Goal: Task Accomplishment & Management: Manage account settings

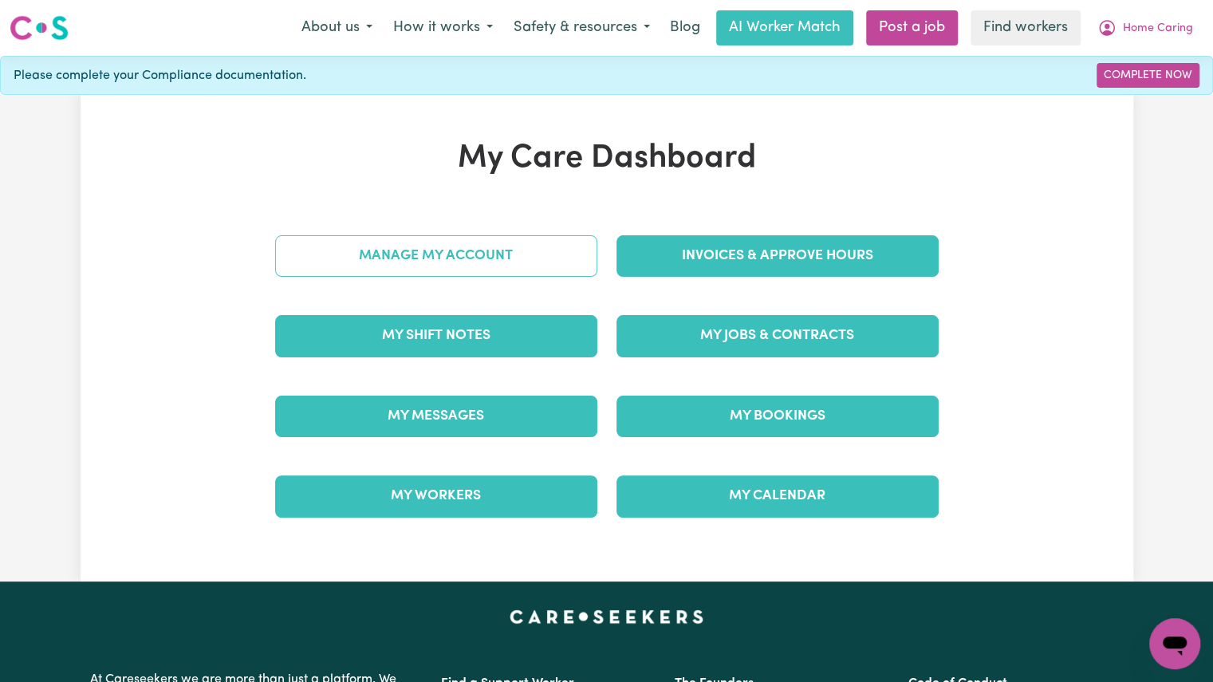
click at [472, 263] on link "Manage My Account" at bounding box center [436, 255] width 322 height 41
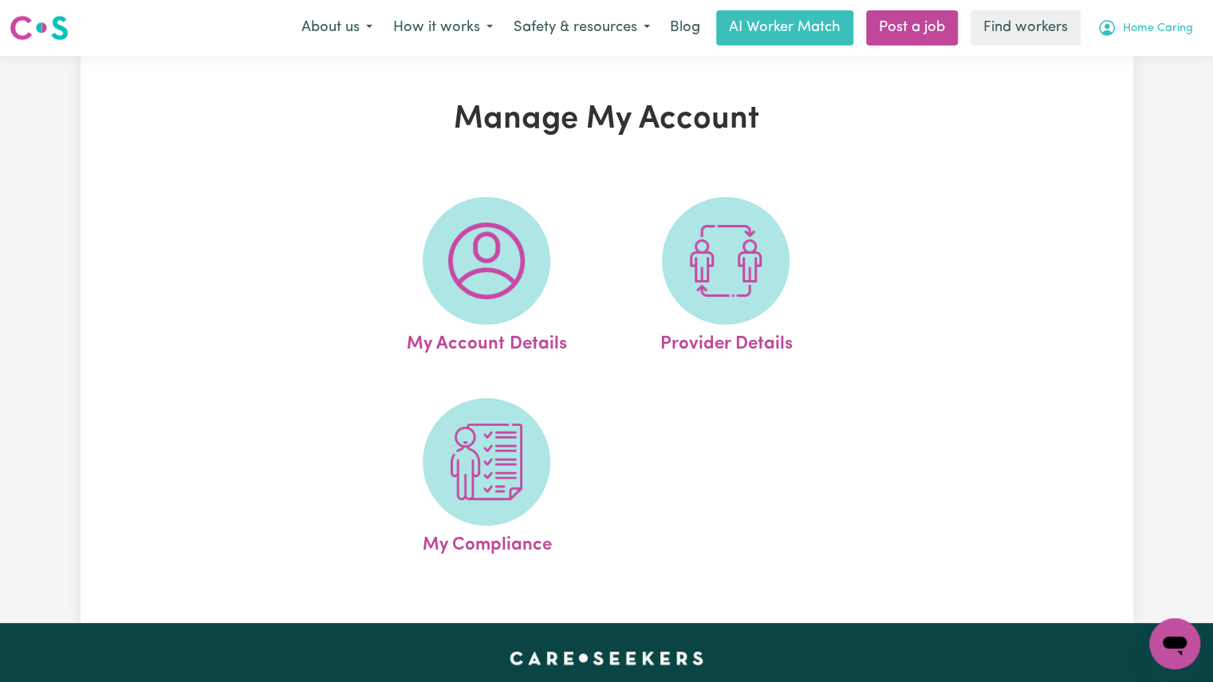
click at [1156, 37] on button "Home Caring" at bounding box center [1145, 27] width 116 height 33
click at [1108, 72] on link "My Dashboard" at bounding box center [1139, 62] width 126 height 30
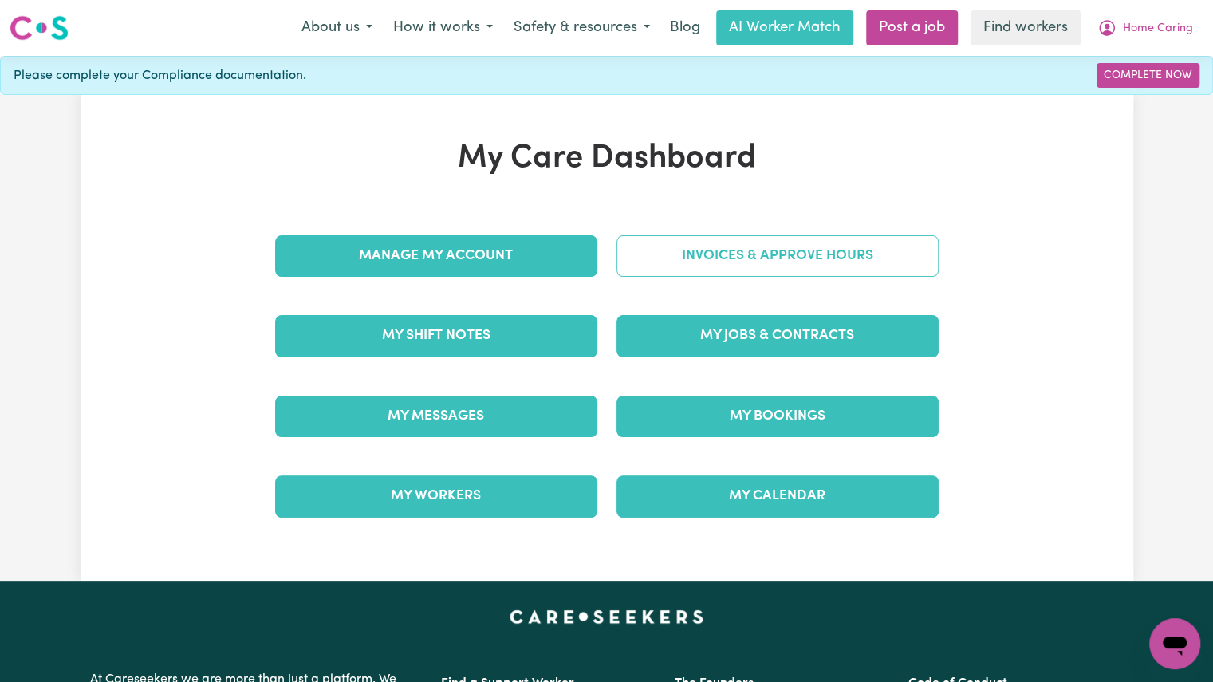
click at [746, 268] on link "Invoices & Approve Hours" at bounding box center [777, 255] width 322 height 41
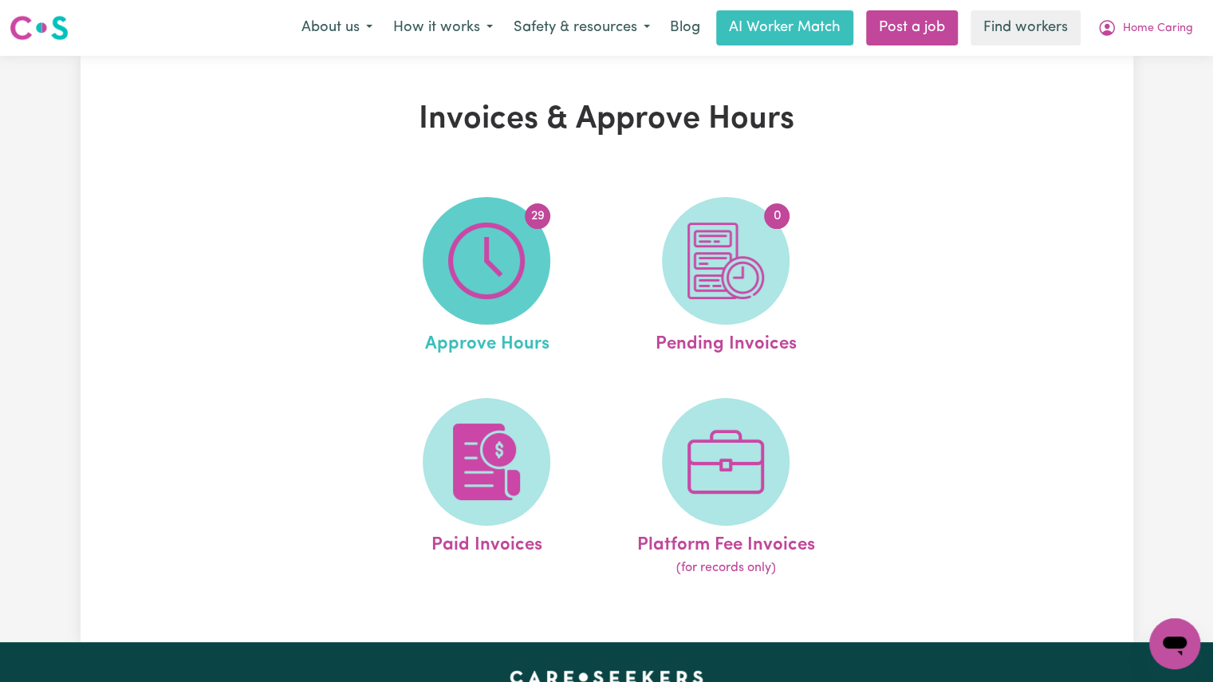
click at [493, 293] on img at bounding box center [486, 260] width 77 height 77
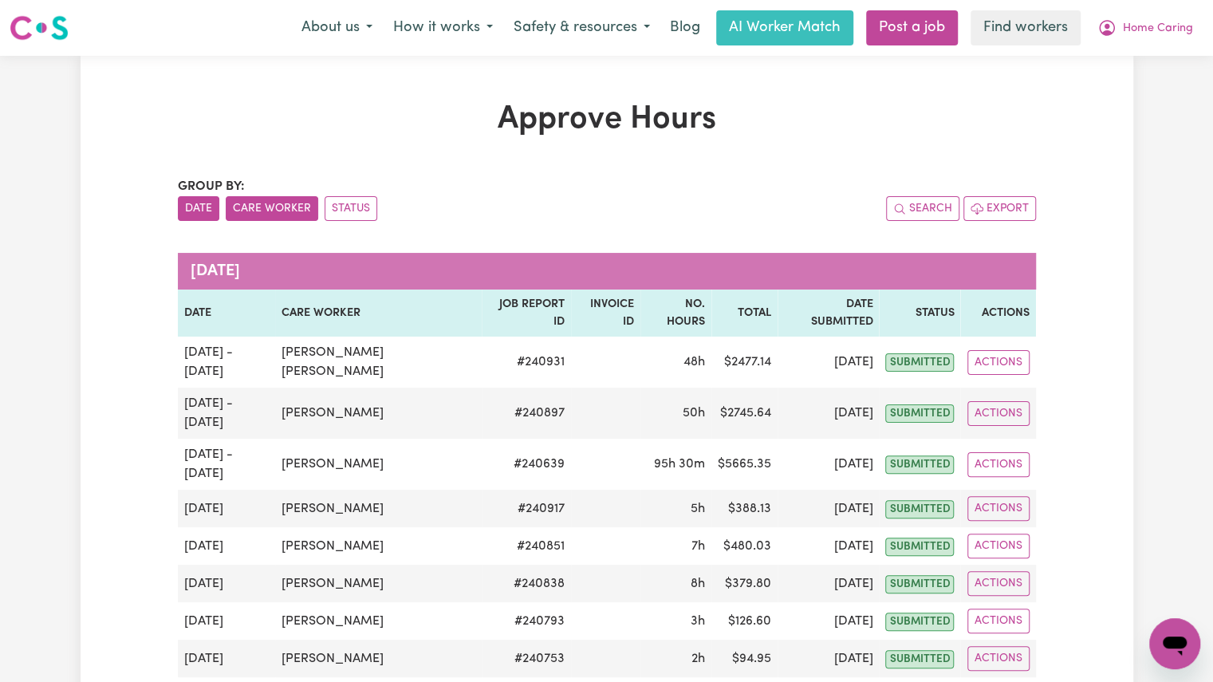
click at [259, 217] on button "Care Worker" at bounding box center [272, 208] width 92 height 25
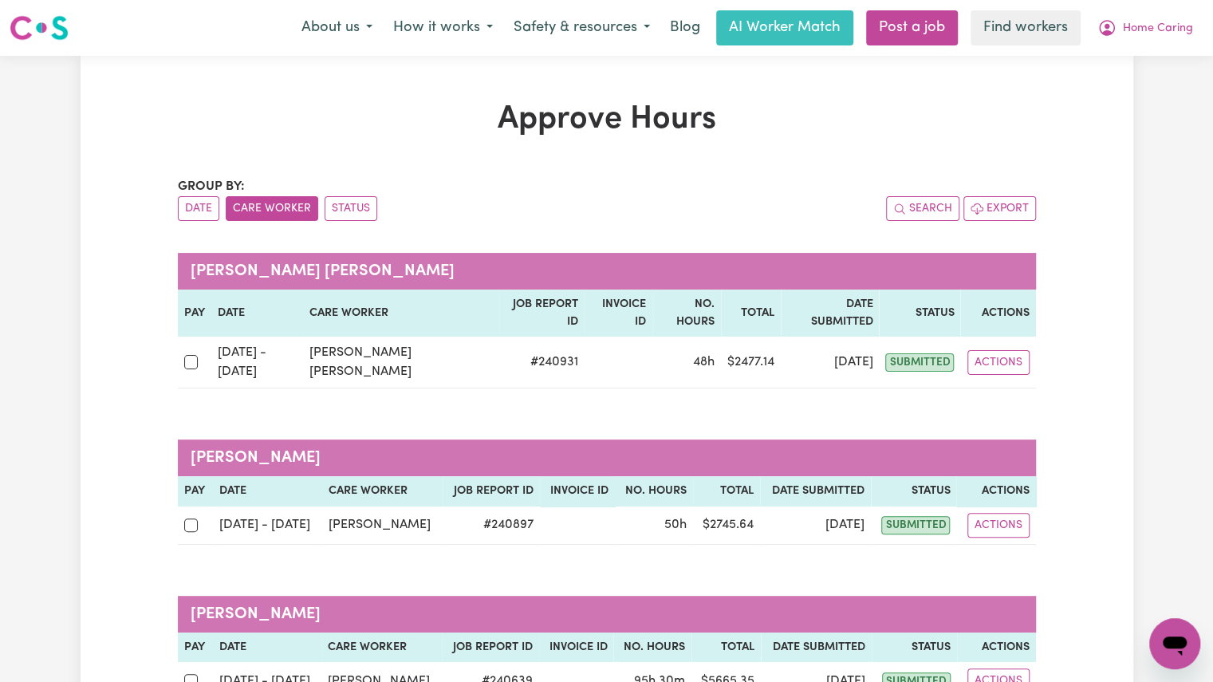
scroll to position [140, 0]
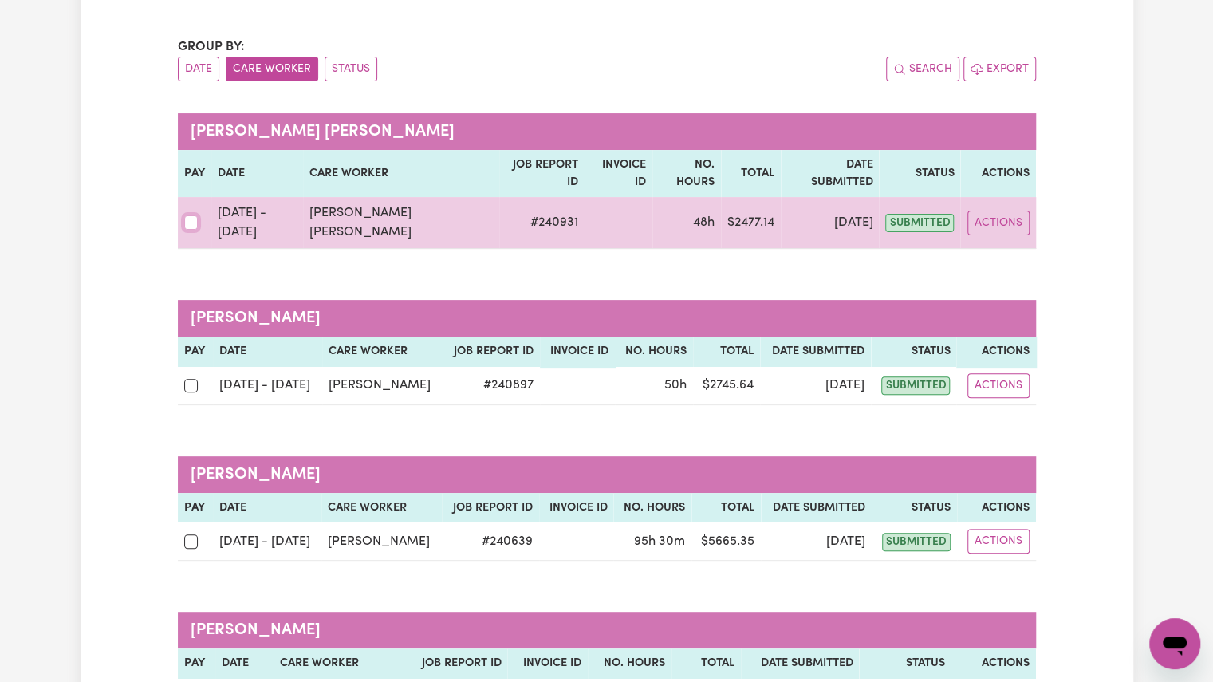
click at [187, 215] on input "checkbox" at bounding box center [191, 222] width 14 height 14
checkbox input "true"
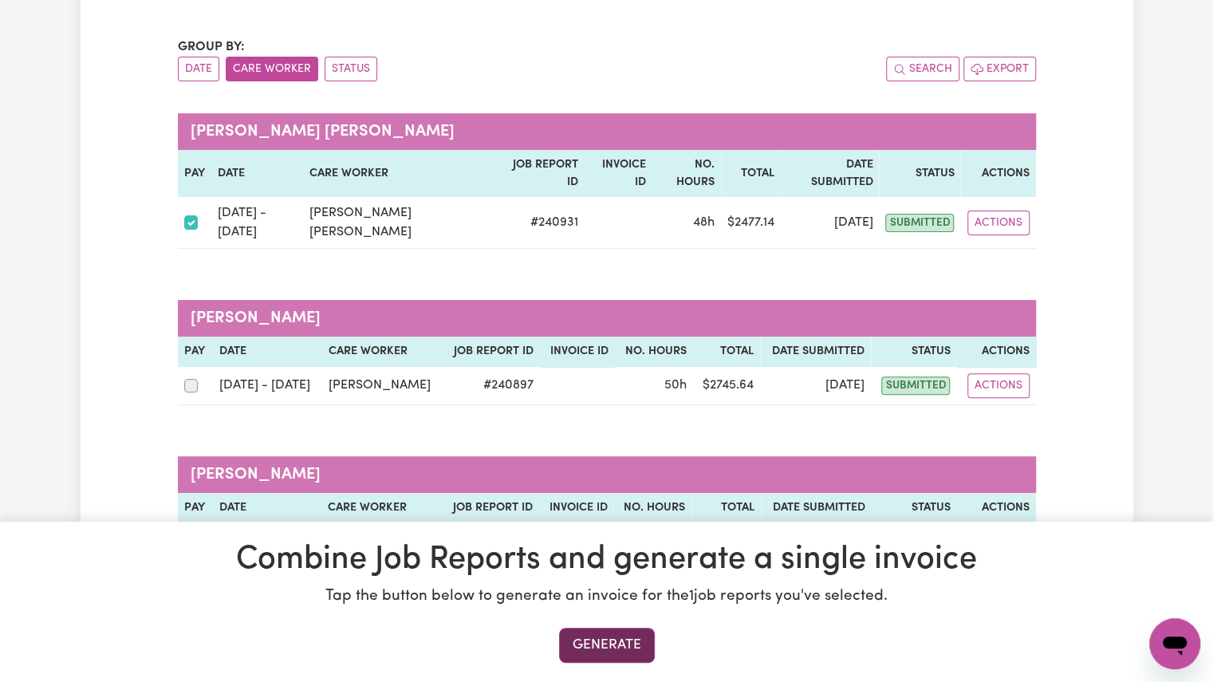
click at [587, 646] on button "Generate" at bounding box center [607, 644] width 96 height 35
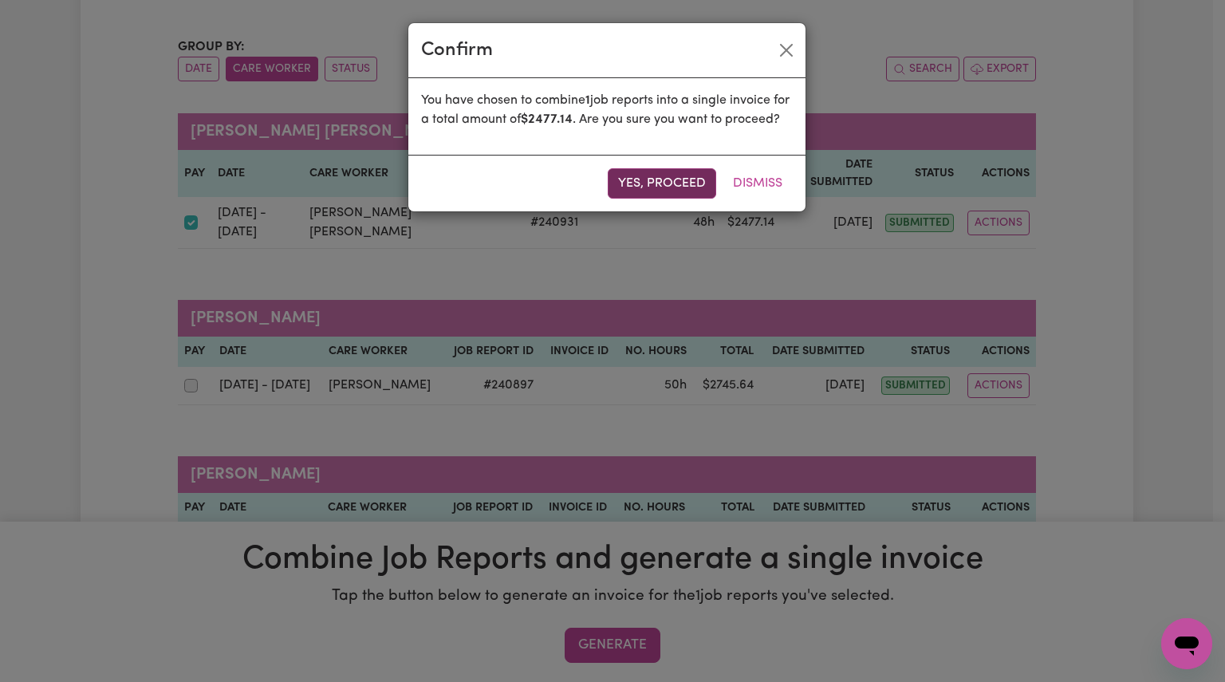
click at [652, 199] on button "Yes, proceed" at bounding box center [662, 183] width 108 height 30
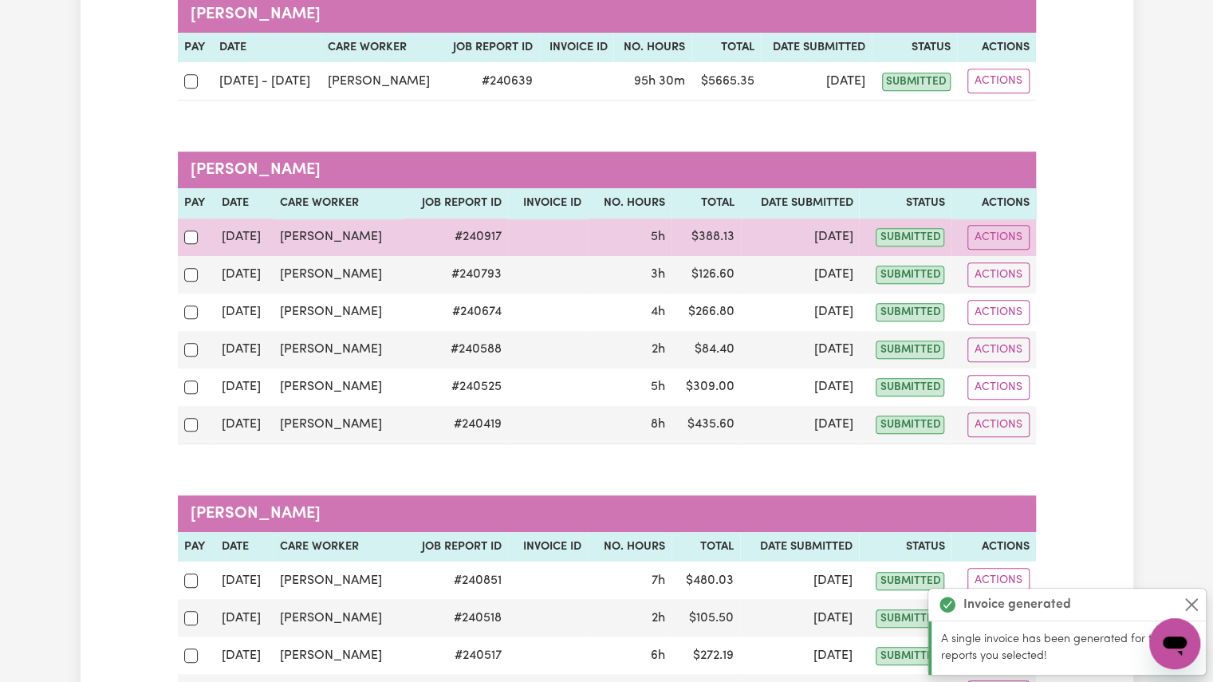
scroll to position [425, 0]
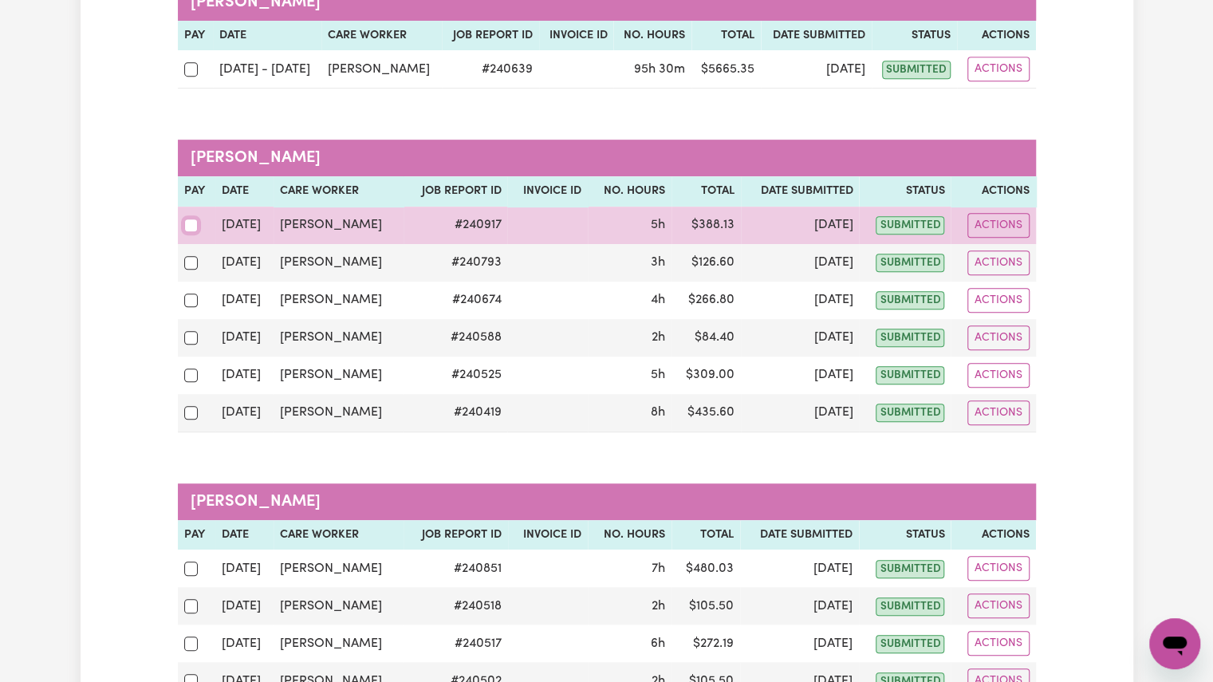
click at [190, 227] on input "checkbox" at bounding box center [191, 225] width 14 height 14
checkbox input "true"
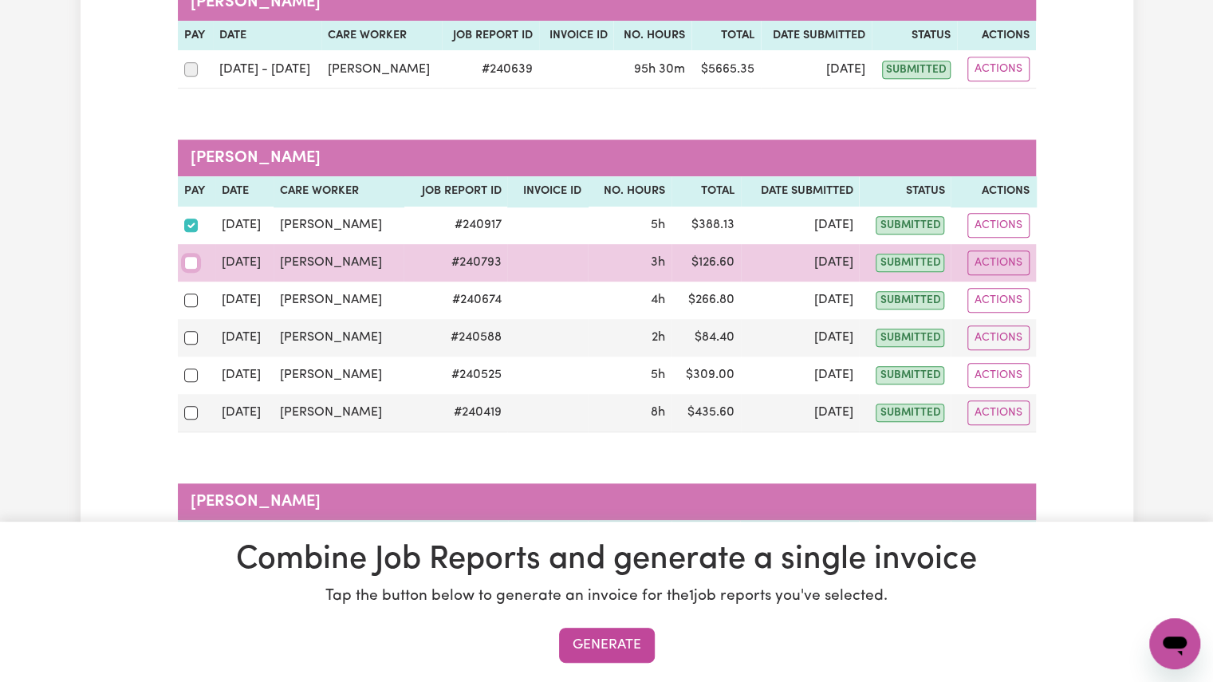
click at [187, 265] on input "checkbox" at bounding box center [191, 263] width 14 height 14
checkbox input "true"
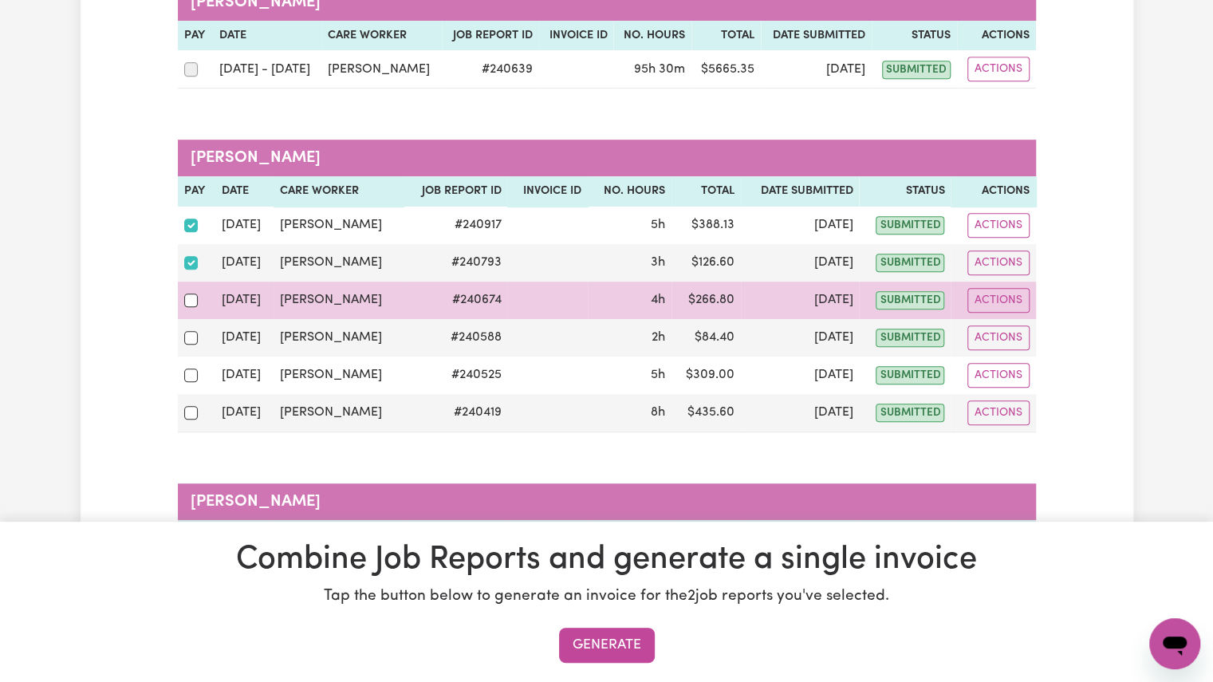
click at [190, 308] on td at bounding box center [196, 299] width 37 height 37
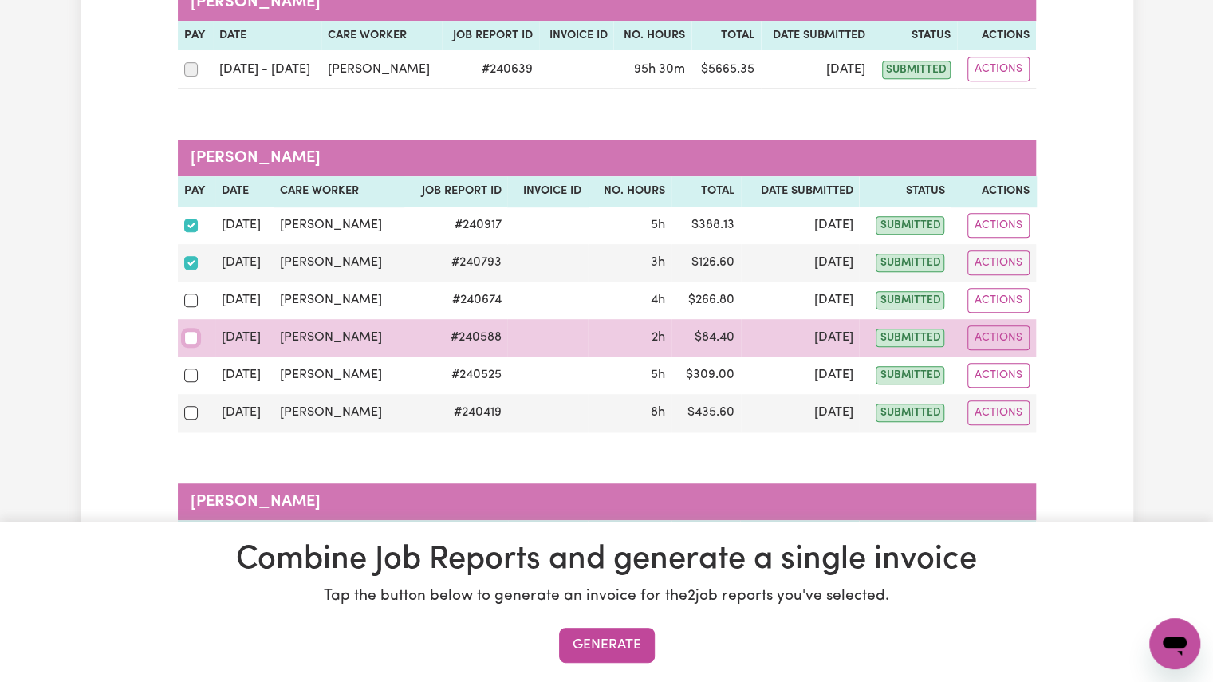
click at [187, 331] on input "checkbox" at bounding box center [191, 338] width 14 height 14
checkbox input "true"
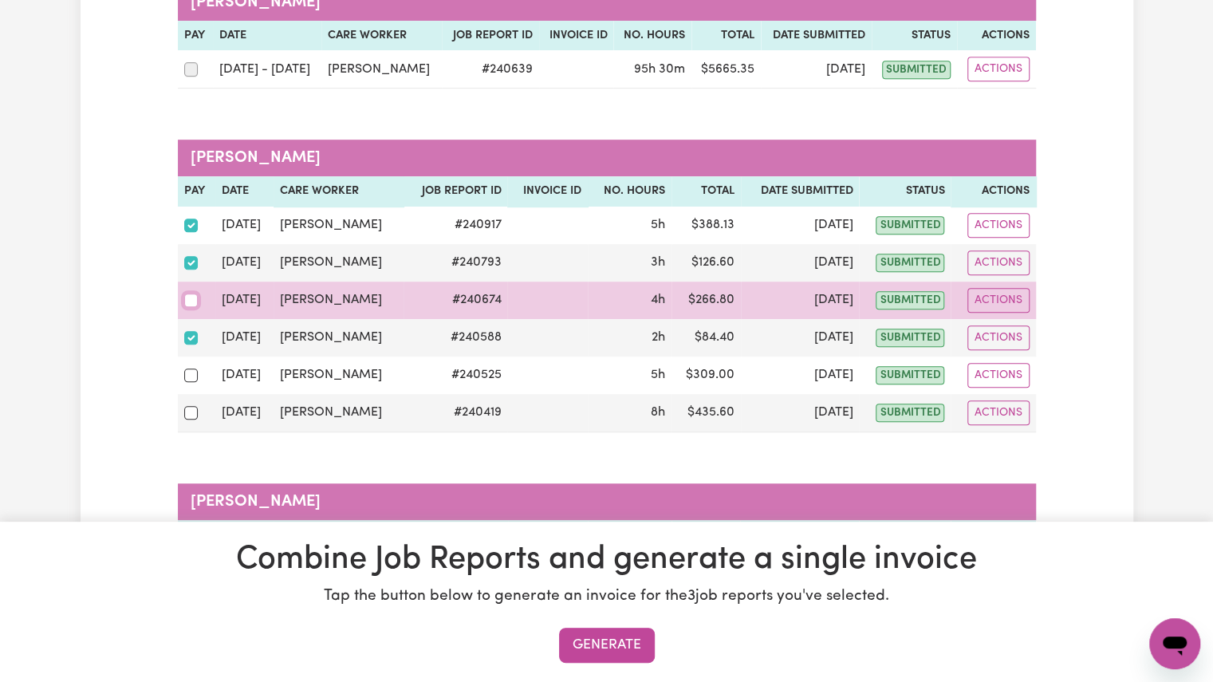
click at [188, 298] on input "checkbox" at bounding box center [191, 300] width 14 height 14
checkbox input "true"
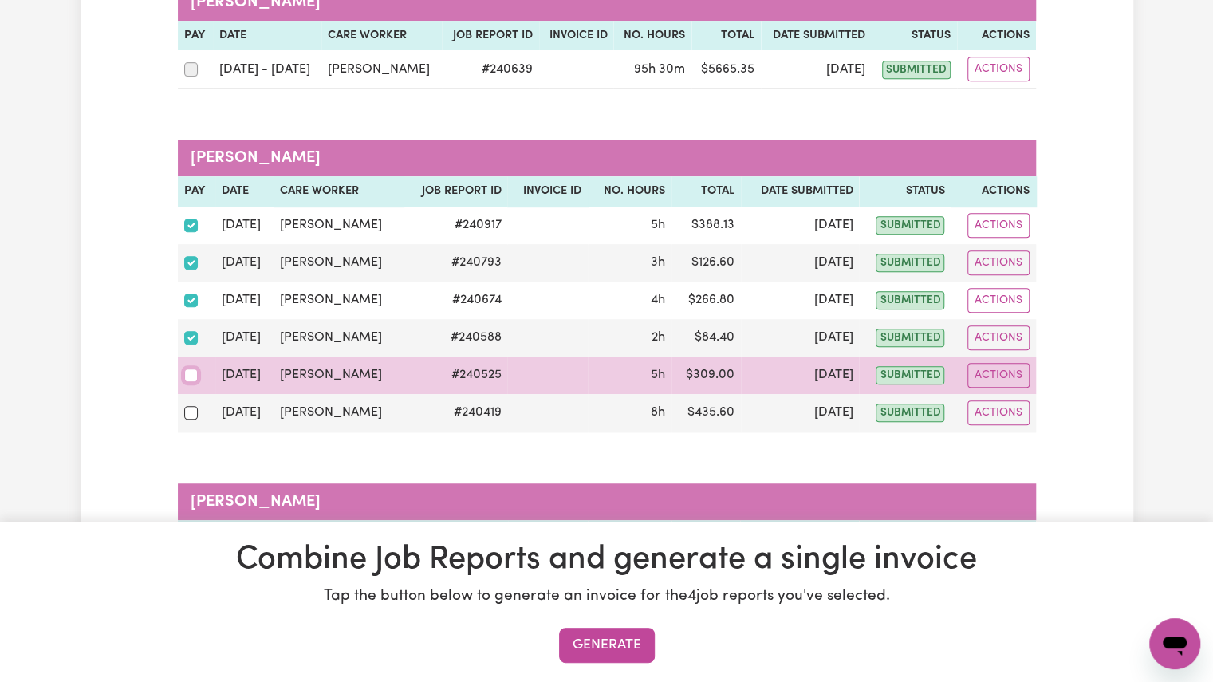
click at [186, 368] on input "checkbox" at bounding box center [191, 375] width 14 height 14
checkbox input "true"
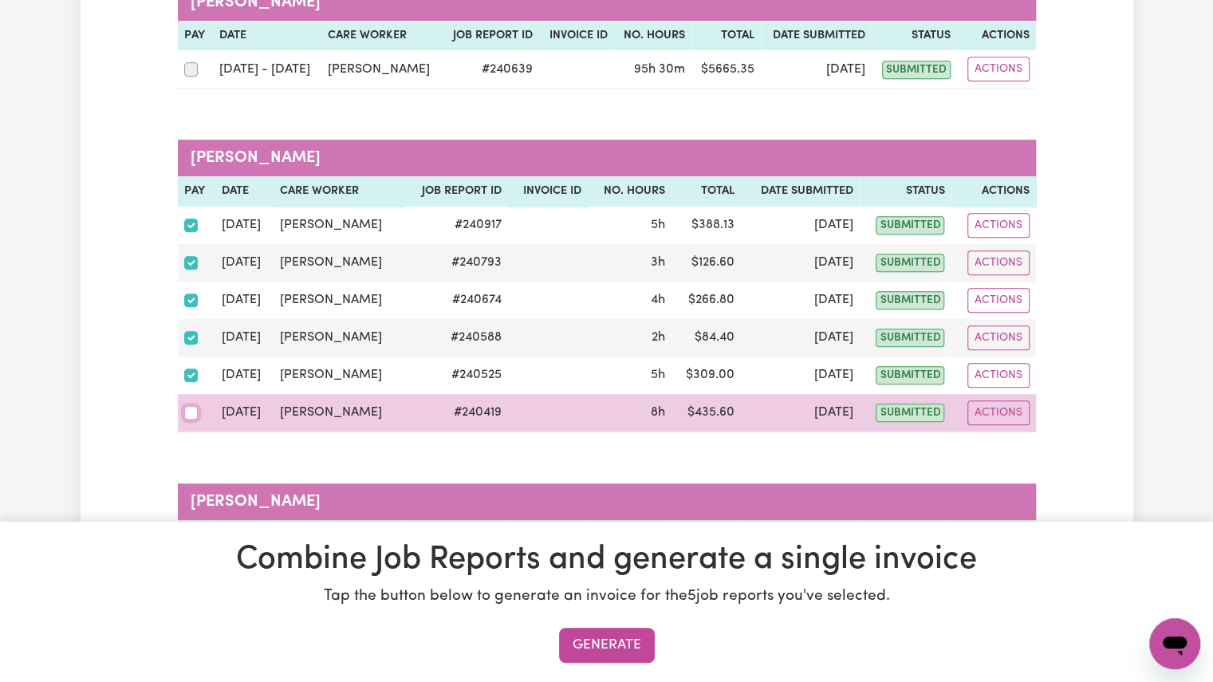
click at [187, 406] on input "checkbox" at bounding box center [191, 413] width 14 height 14
checkbox input "true"
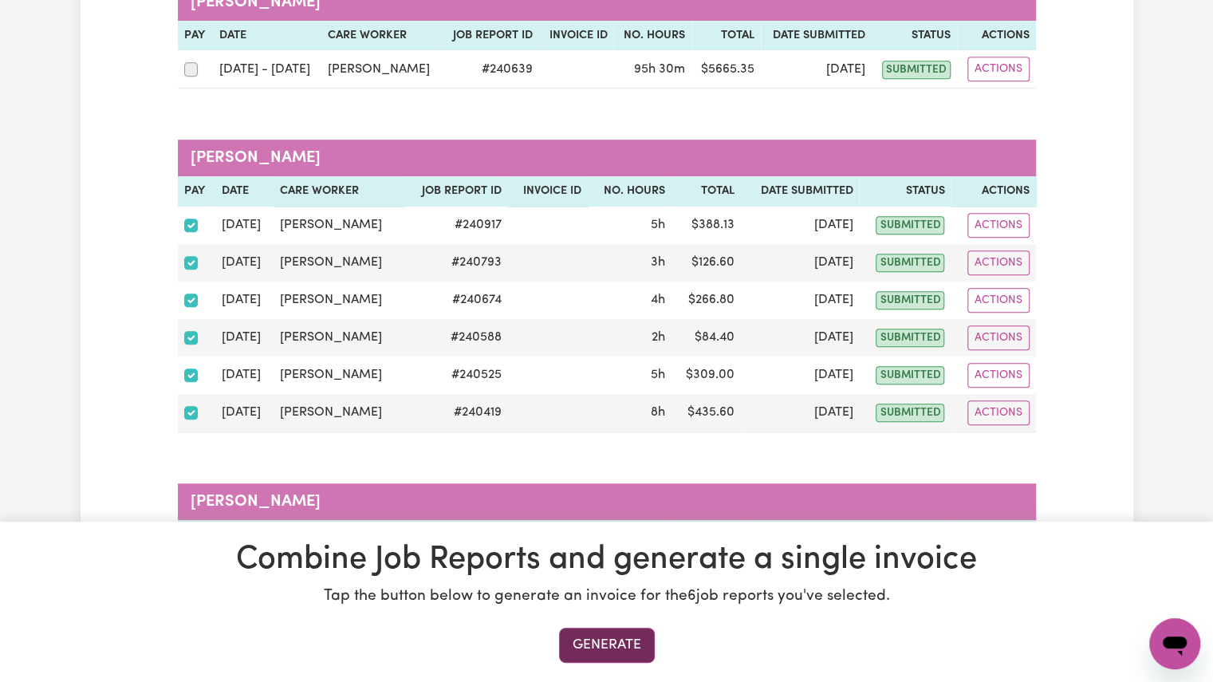
click at [581, 639] on button "Generate" at bounding box center [607, 644] width 96 height 35
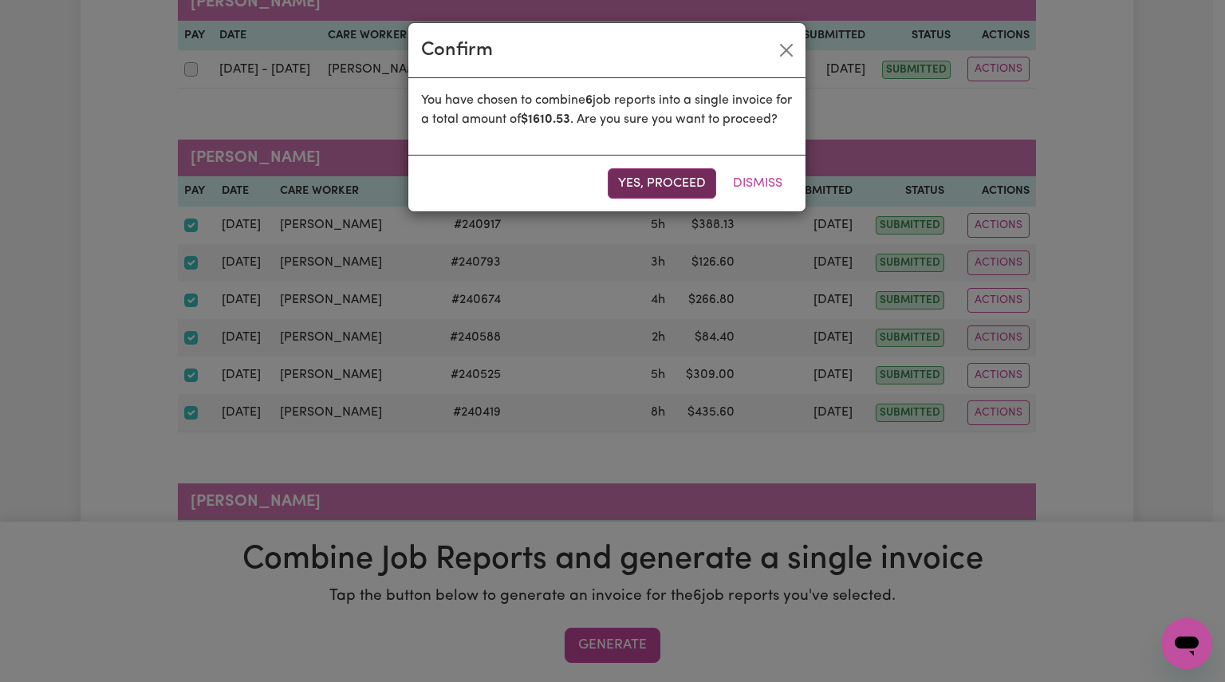
click at [682, 199] on button "Yes, proceed" at bounding box center [662, 183] width 108 height 30
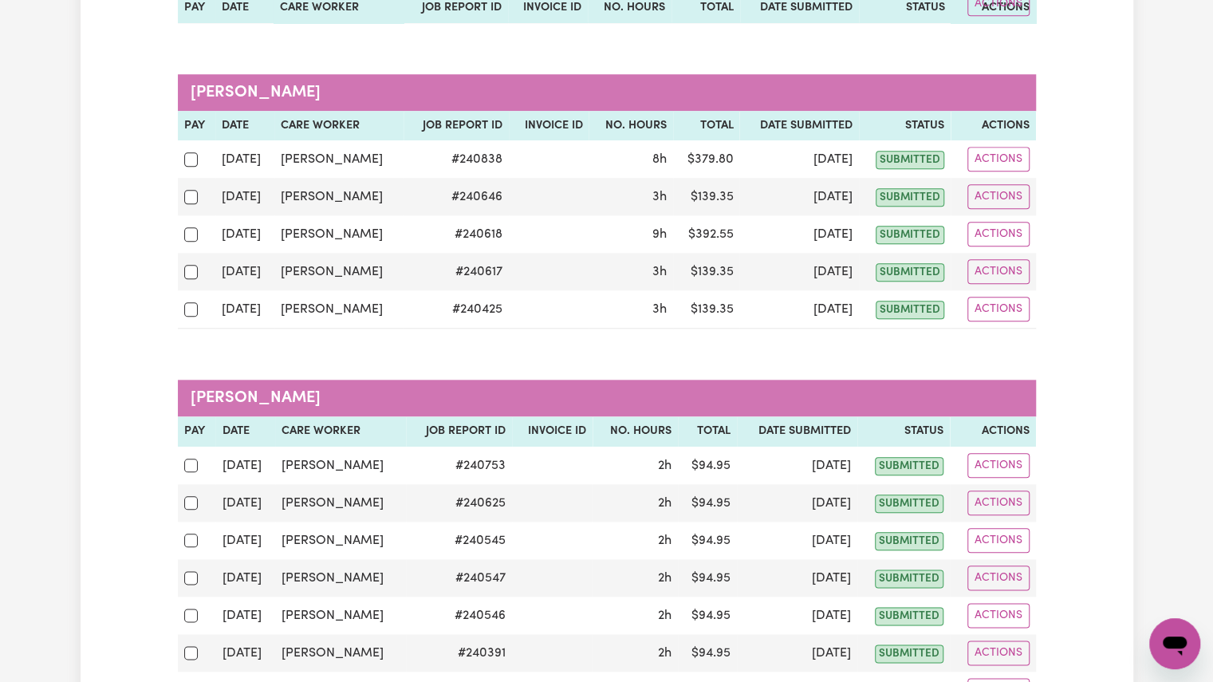
scroll to position [456, 0]
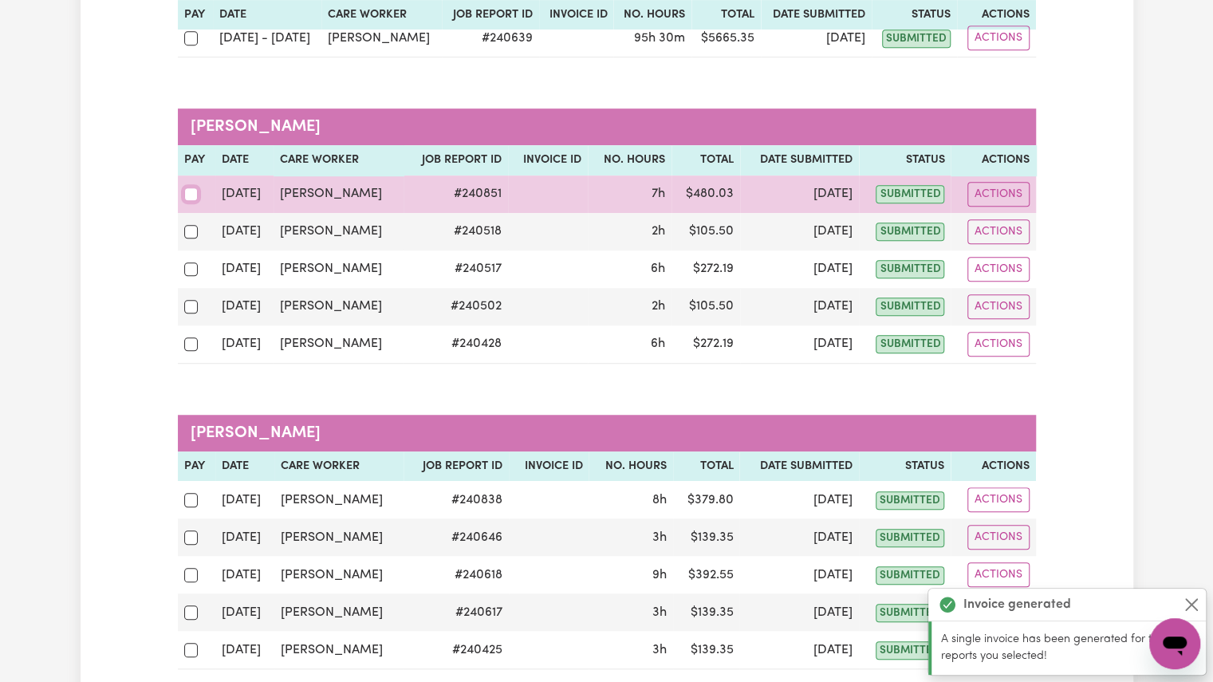
click at [186, 191] on input "checkbox" at bounding box center [191, 194] width 14 height 14
checkbox input "true"
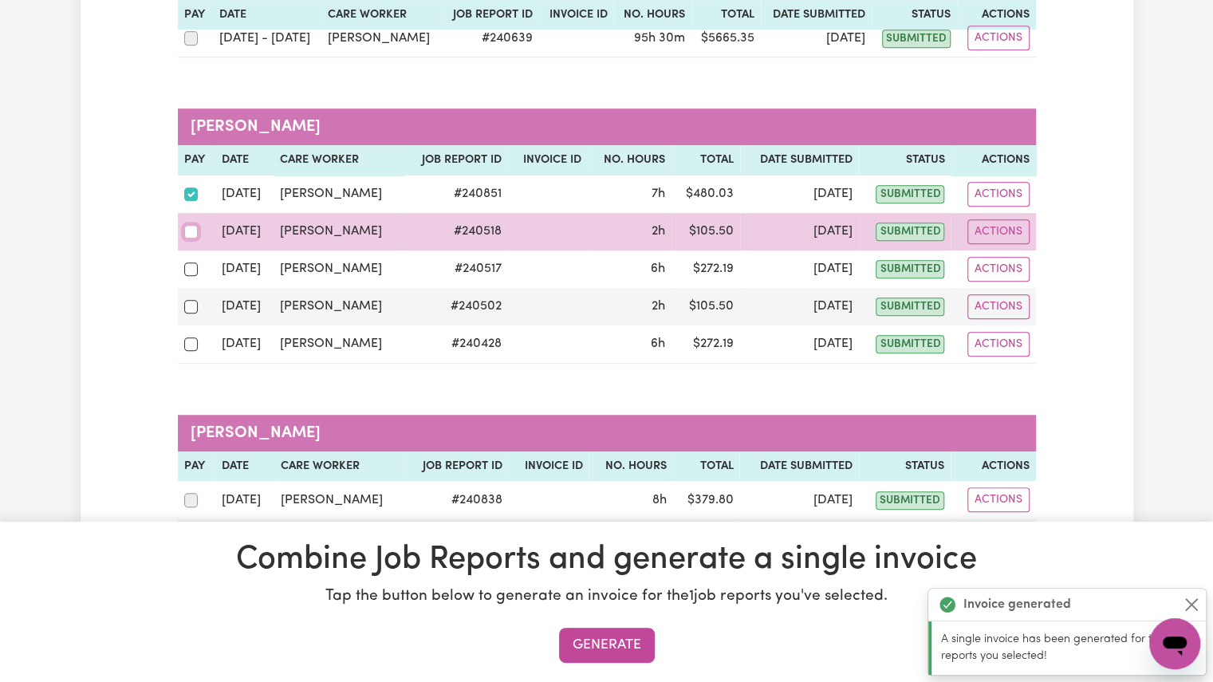
click at [186, 226] on input "checkbox" at bounding box center [191, 232] width 14 height 14
checkbox input "true"
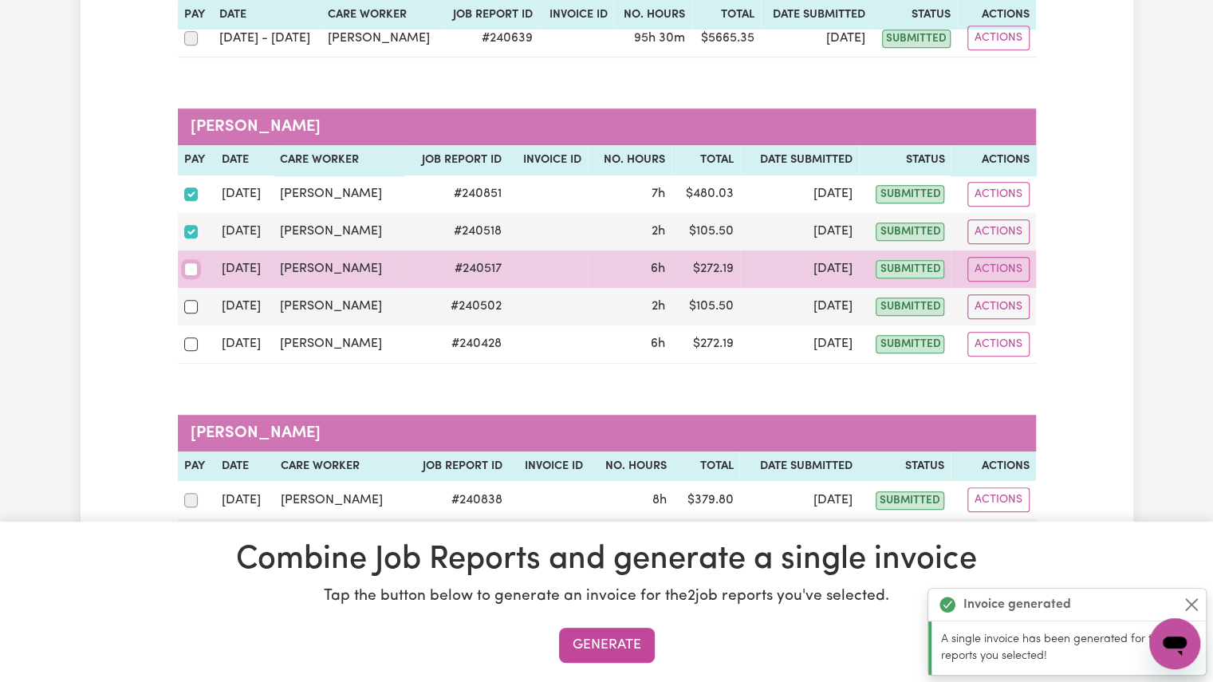
click at [185, 262] on input "checkbox" at bounding box center [191, 269] width 14 height 14
checkbox input "true"
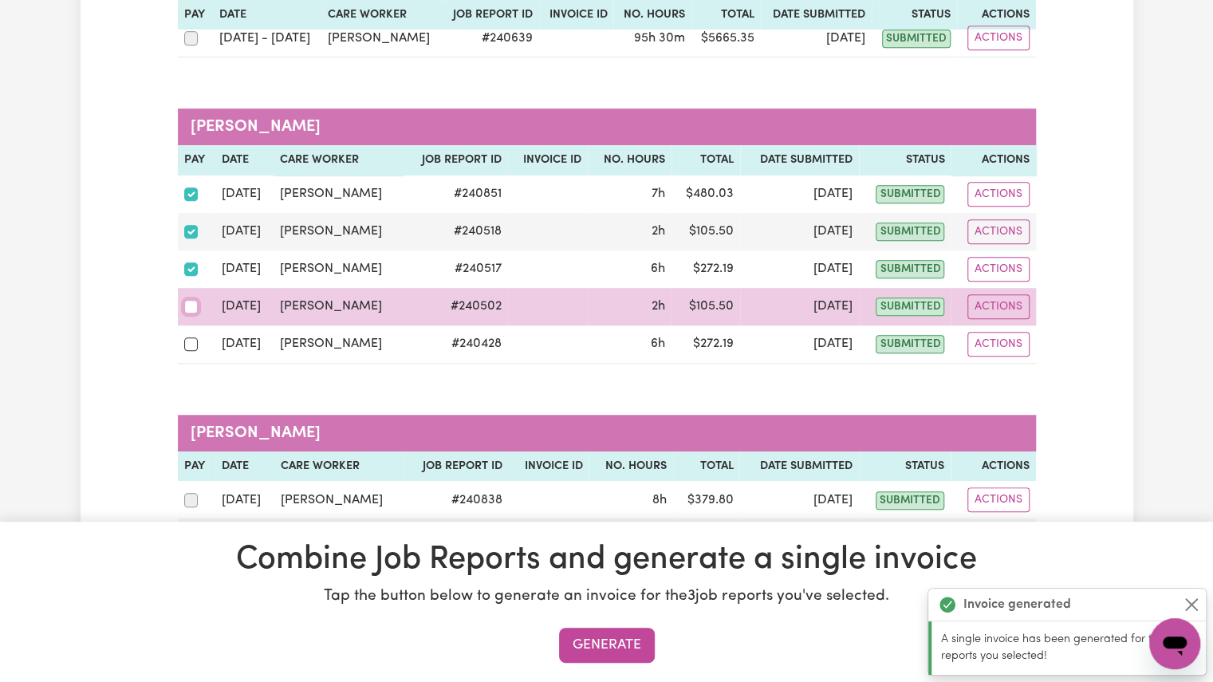
click at [187, 300] on input "checkbox" at bounding box center [191, 307] width 14 height 14
checkbox input "true"
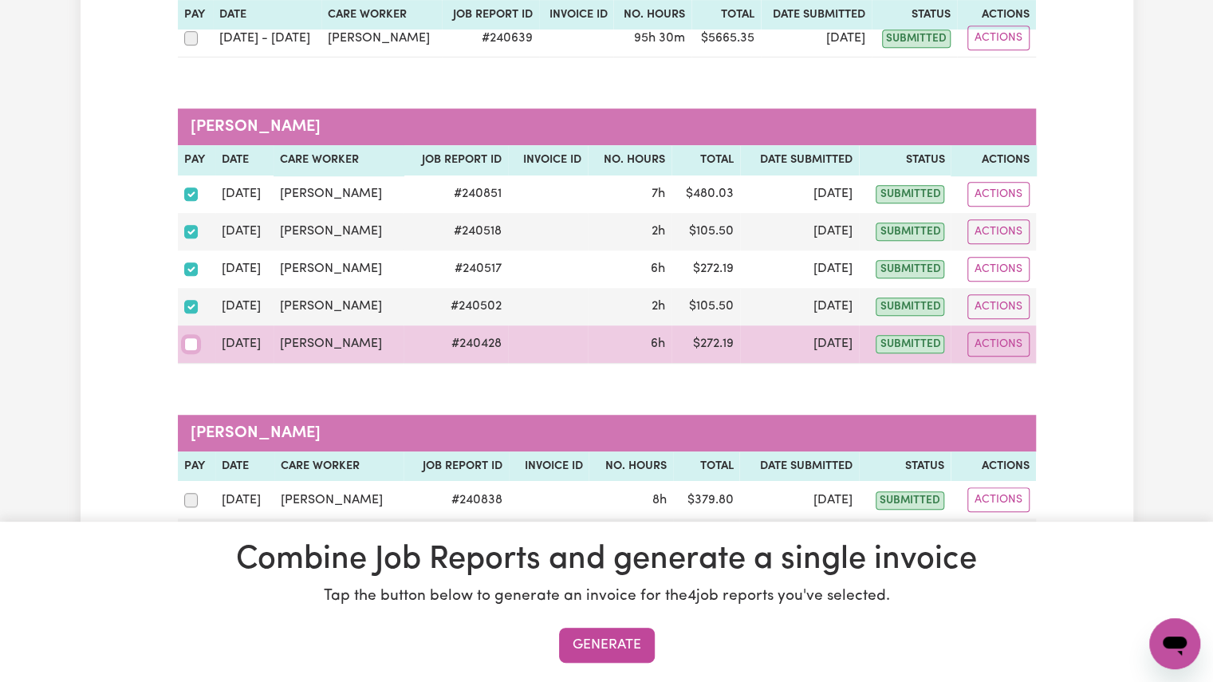
click at [188, 344] on input "checkbox" at bounding box center [191, 344] width 14 height 14
checkbox input "true"
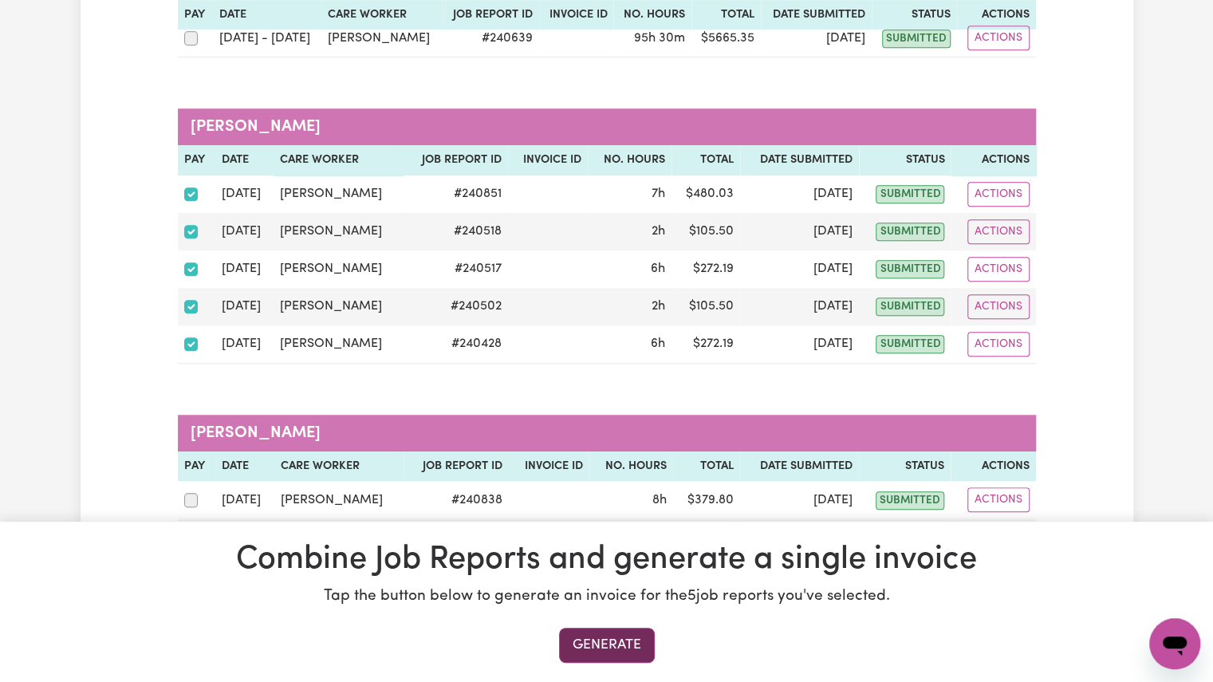
click at [604, 631] on button "Generate" at bounding box center [607, 644] width 96 height 35
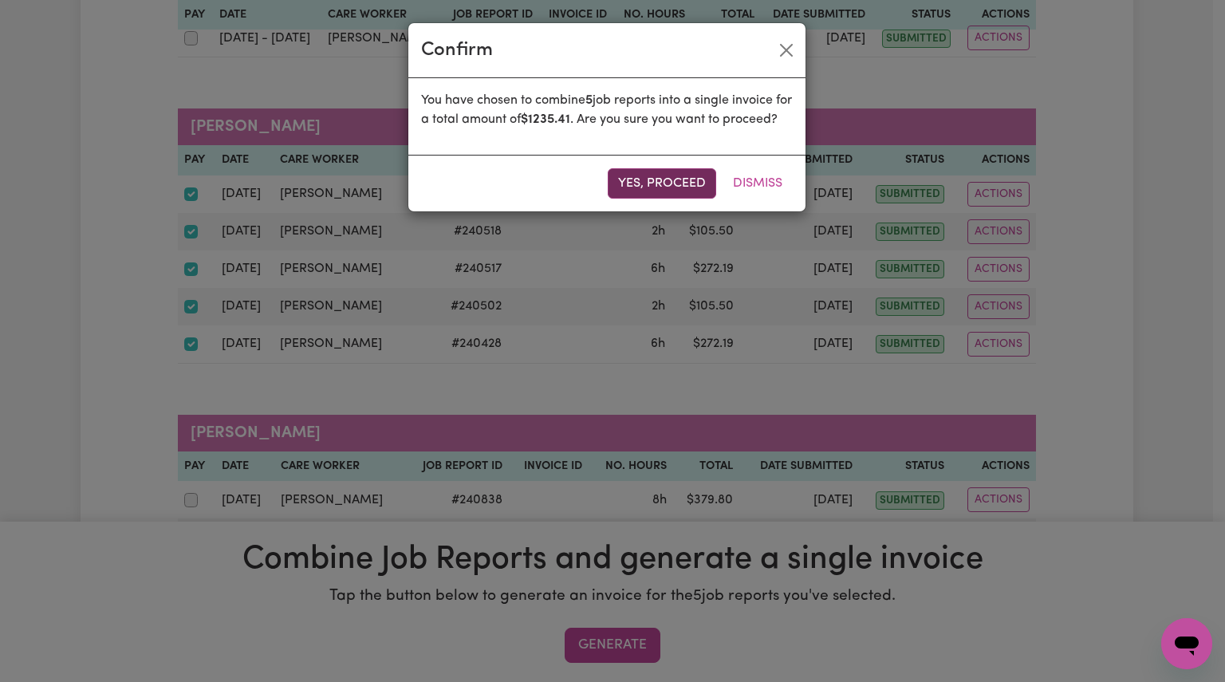
click at [671, 199] on button "Yes, proceed" at bounding box center [662, 183] width 108 height 30
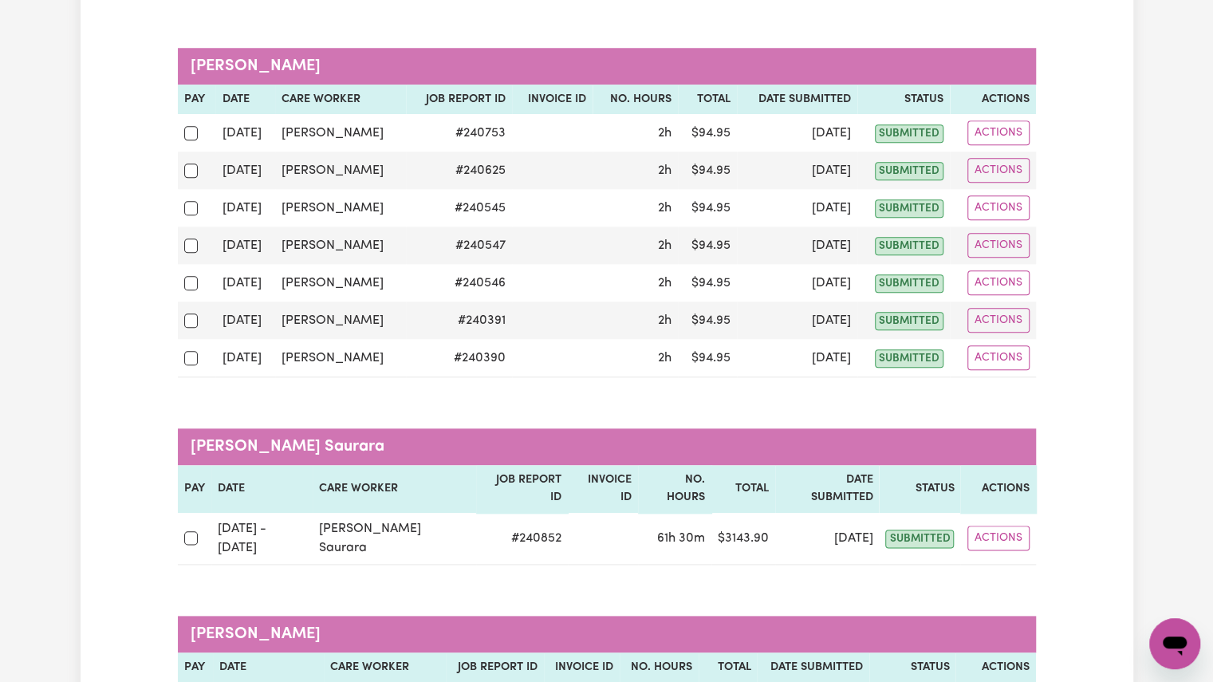
scroll to position [520, 0]
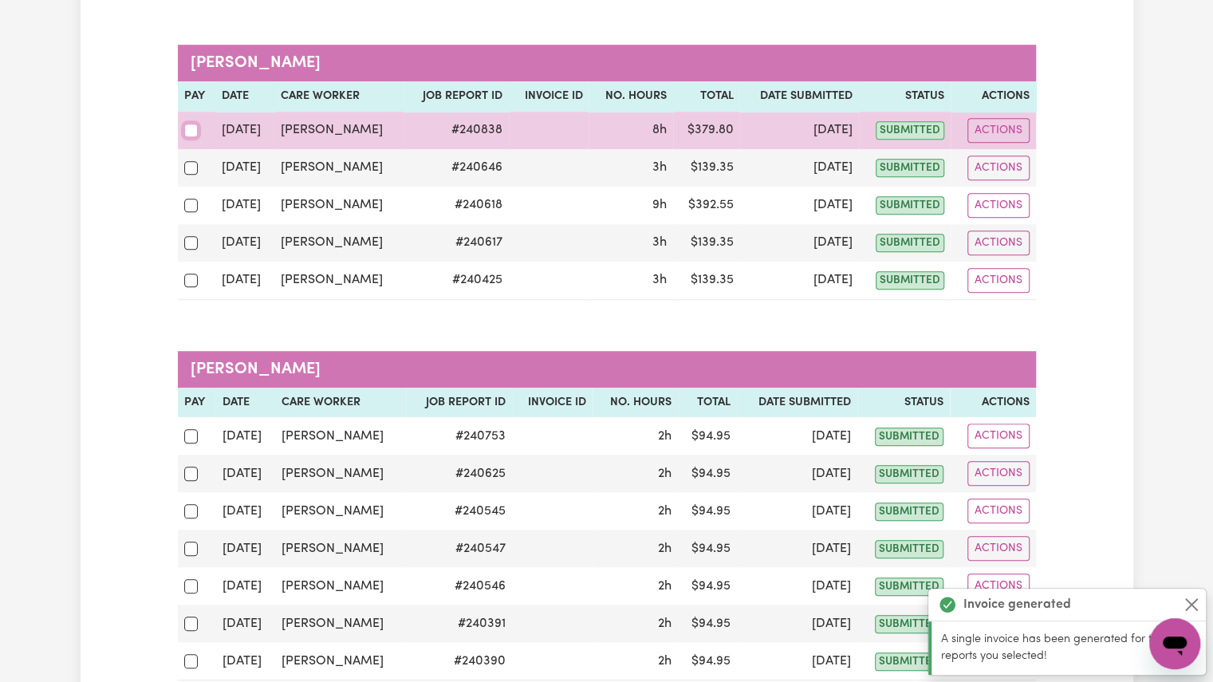
click at [185, 134] on input "checkbox" at bounding box center [191, 131] width 14 height 14
checkbox input "true"
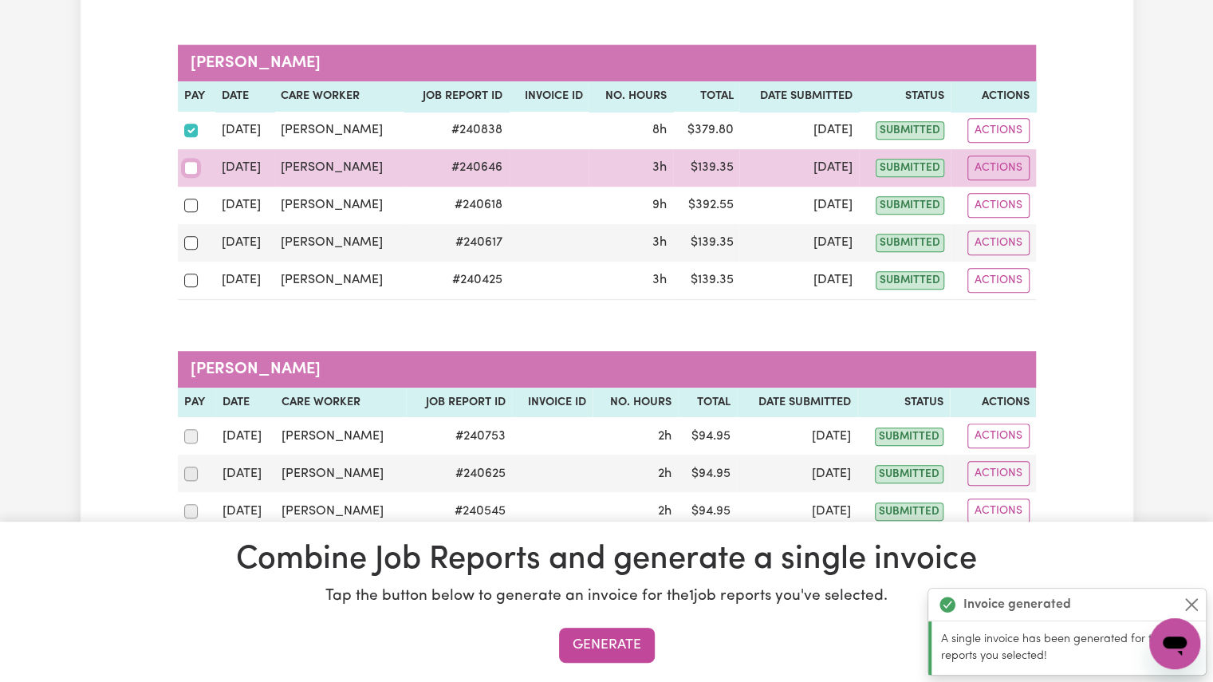
click at [187, 163] on input "checkbox" at bounding box center [191, 168] width 14 height 14
checkbox input "true"
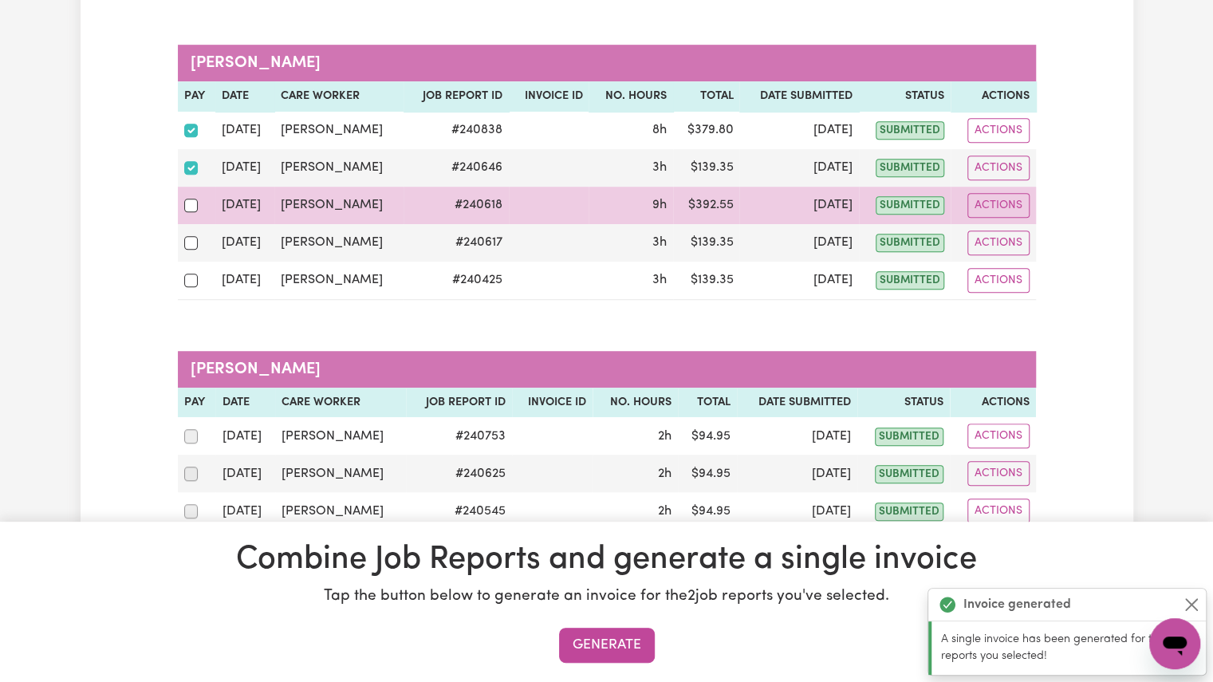
click at [184, 197] on div at bounding box center [197, 205] width 26 height 21
click at [184, 199] on input "checkbox" at bounding box center [191, 206] width 14 height 14
checkbox input "true"
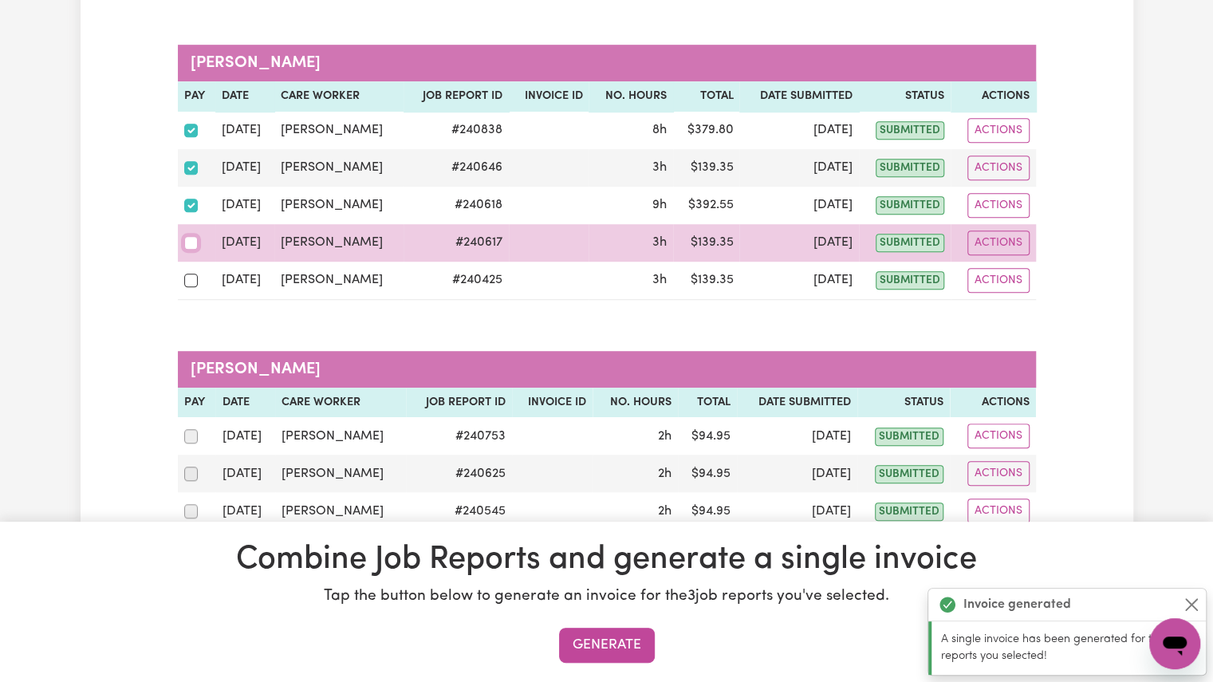
click at [194, 236] on input "checkbox" at bounding box center [191, 243] width 14 height 14
checkbox input "true"
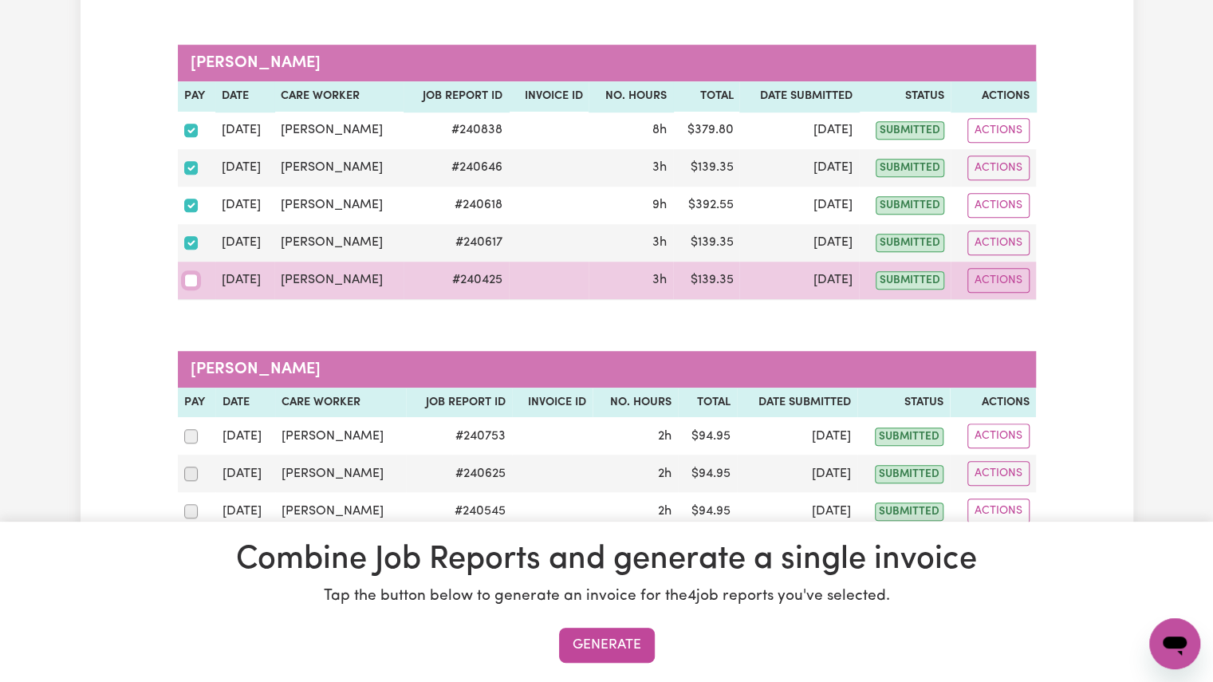
click at [193, 273] on input "checkbox" at bounding box center [191, 280] width 14 height 14
checkbox input "true"
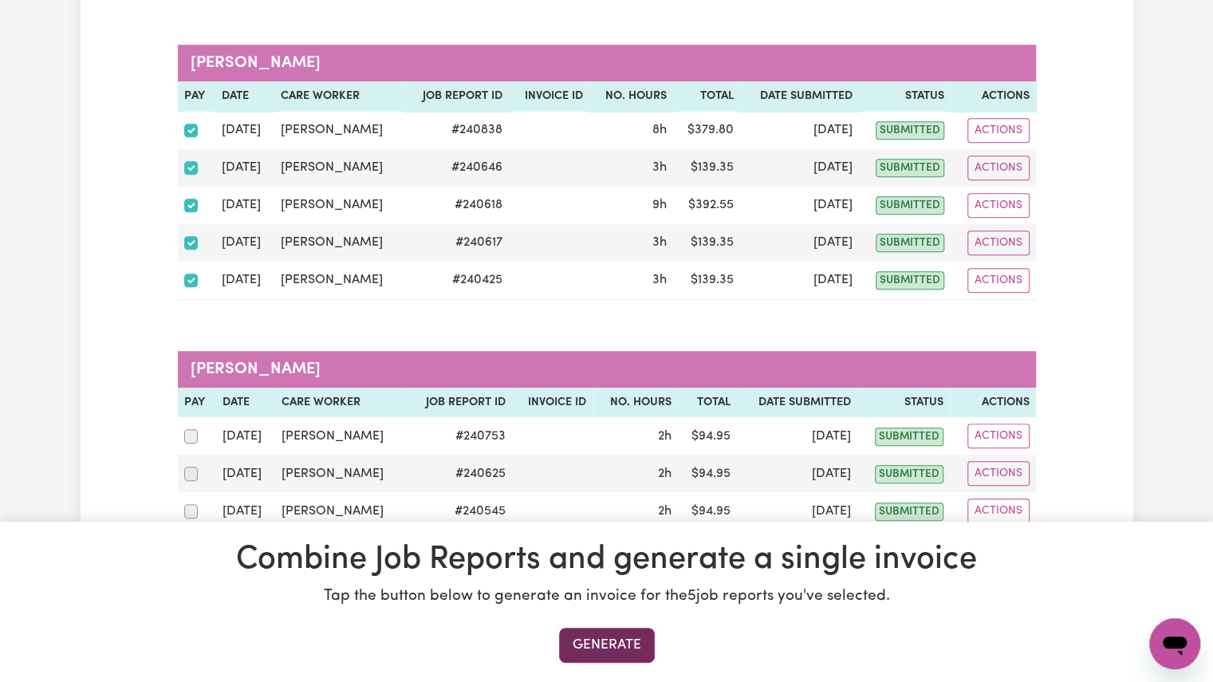
click at [644, 632] on button "Generate" at bounding box center [607, 644] width 96 height 35
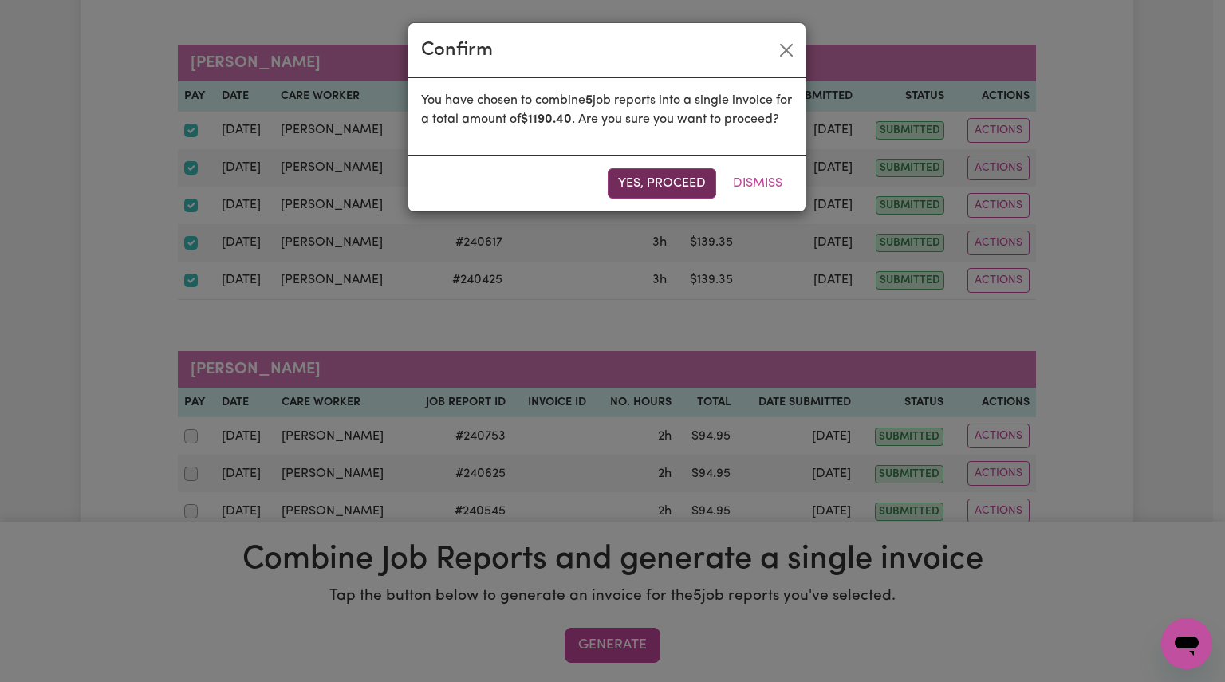
click at [678, 192] on button "Yes, proceed" at bounding box center [662, 183] width 108 height 30
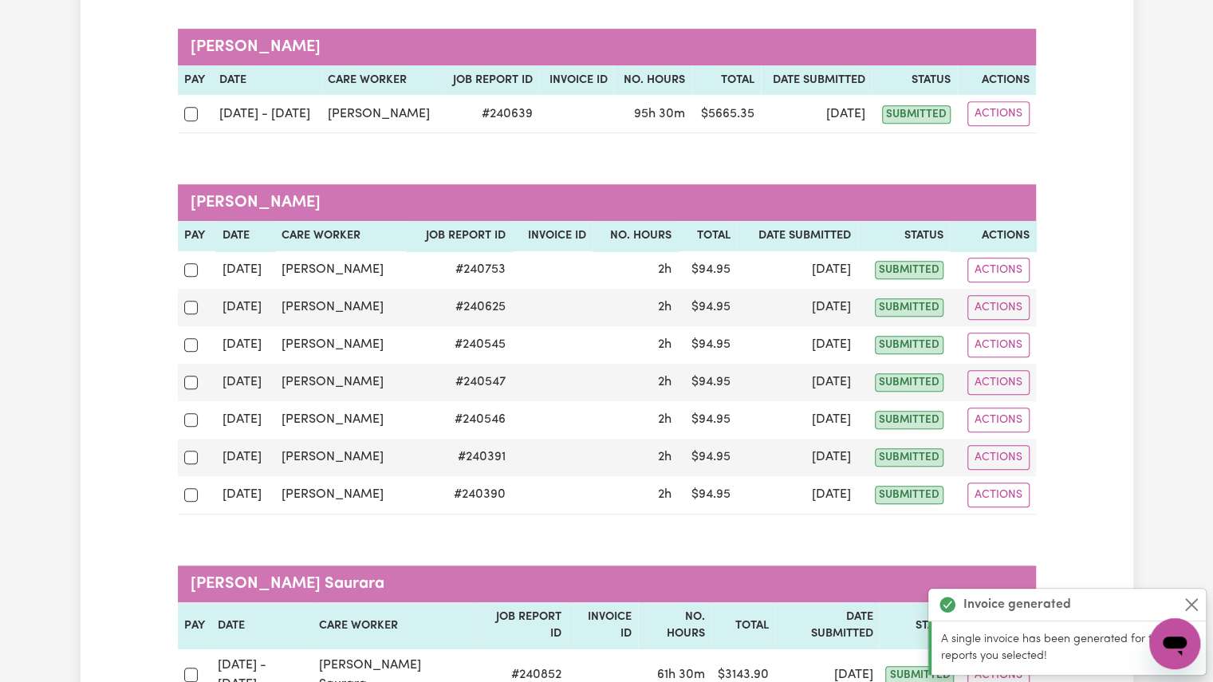
scroll to position [381, 0]
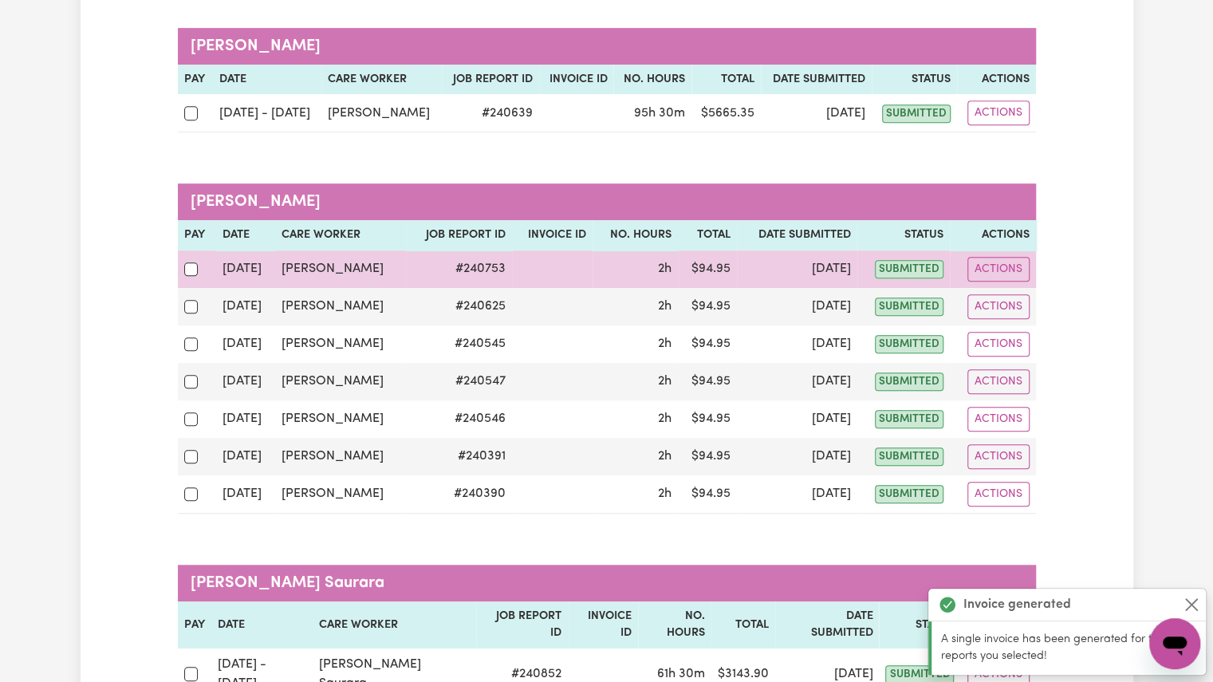
click at [195, 274] on div at bounding box center [197, 268] width 26 height 21
click at [195, 274] on input "checkbox" at bounding box center [191, 269] width 14 height 14
checkbox input "true"
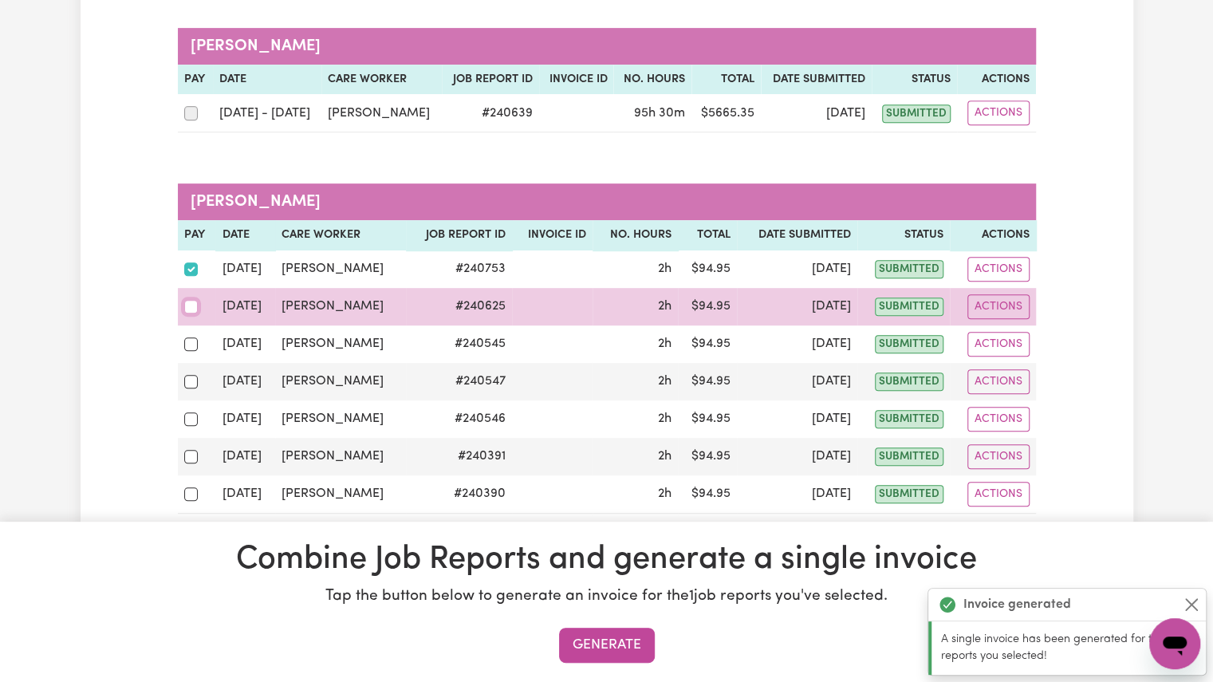
click at [189, 308] on input "checkbox" at bounding box center [191, 307] width 14 height 14
checkbox input "true"
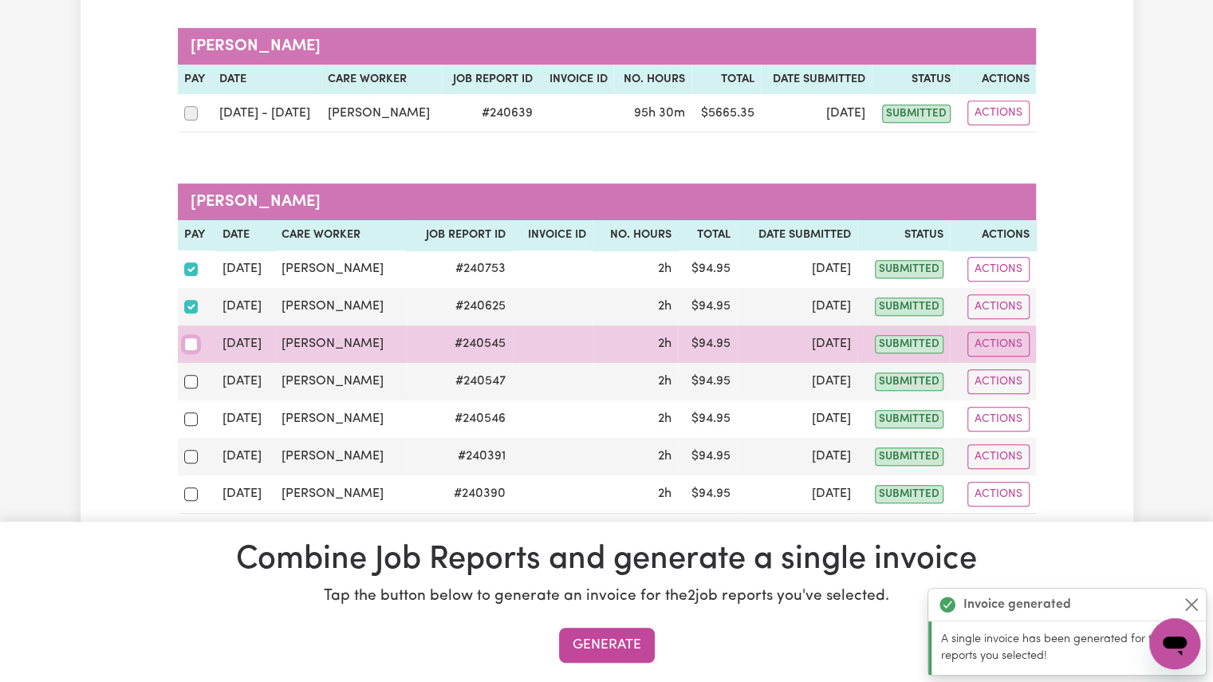
click at [188, 340] on input "checkbox" at bounding box center [191, 344] width 14 height 14
checkbox input "true"
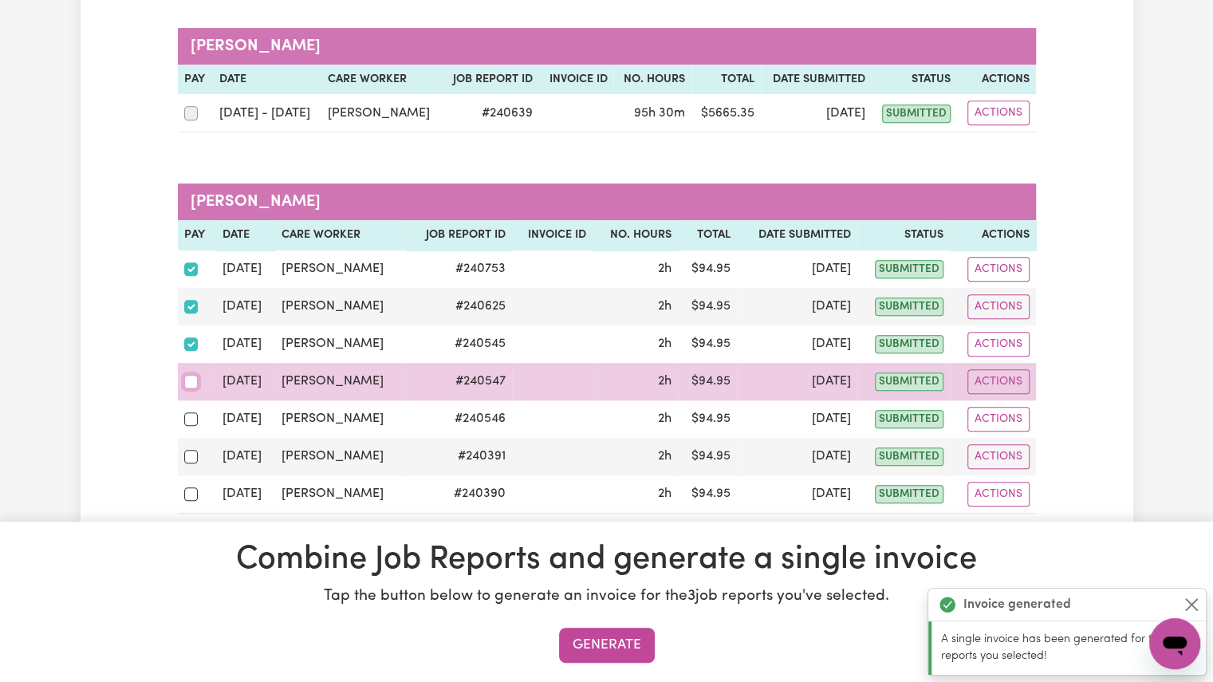
click at [189, 375] on input "checkbox" at bounding box center [191, 382] width 14 height 14
checkbox input "true"
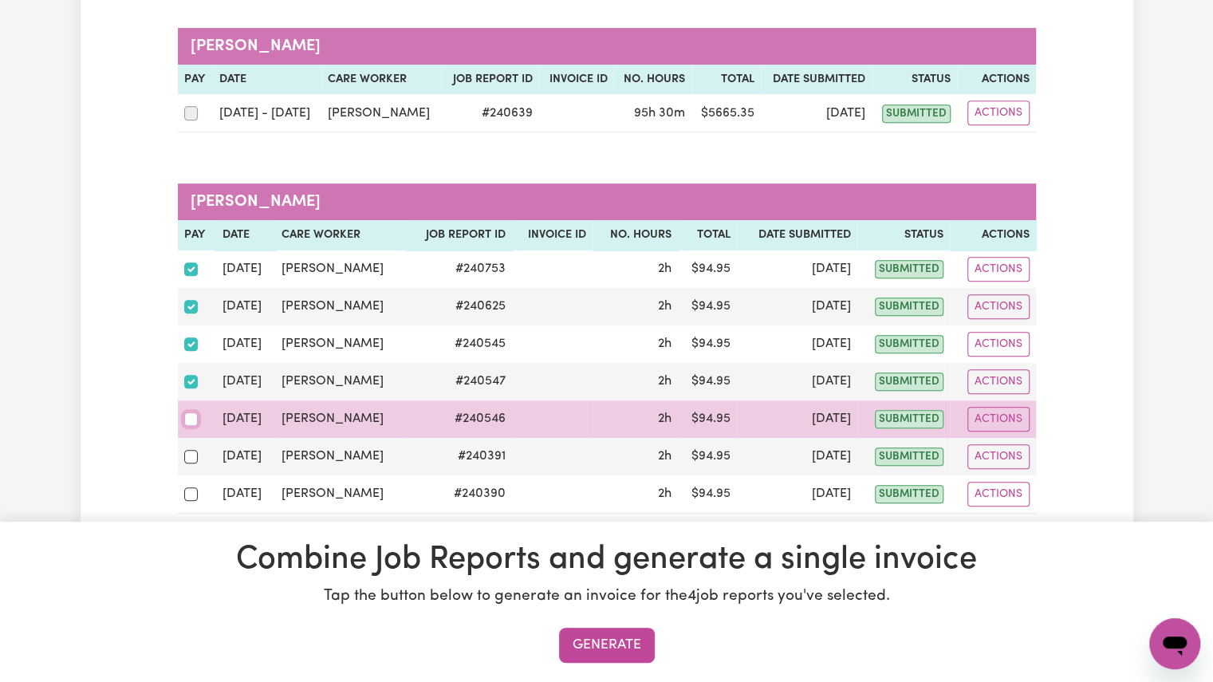
click at [188, 420] on input "checkbox" at bounding box center [191, 419] width 14 height 14
checkbox input "true"
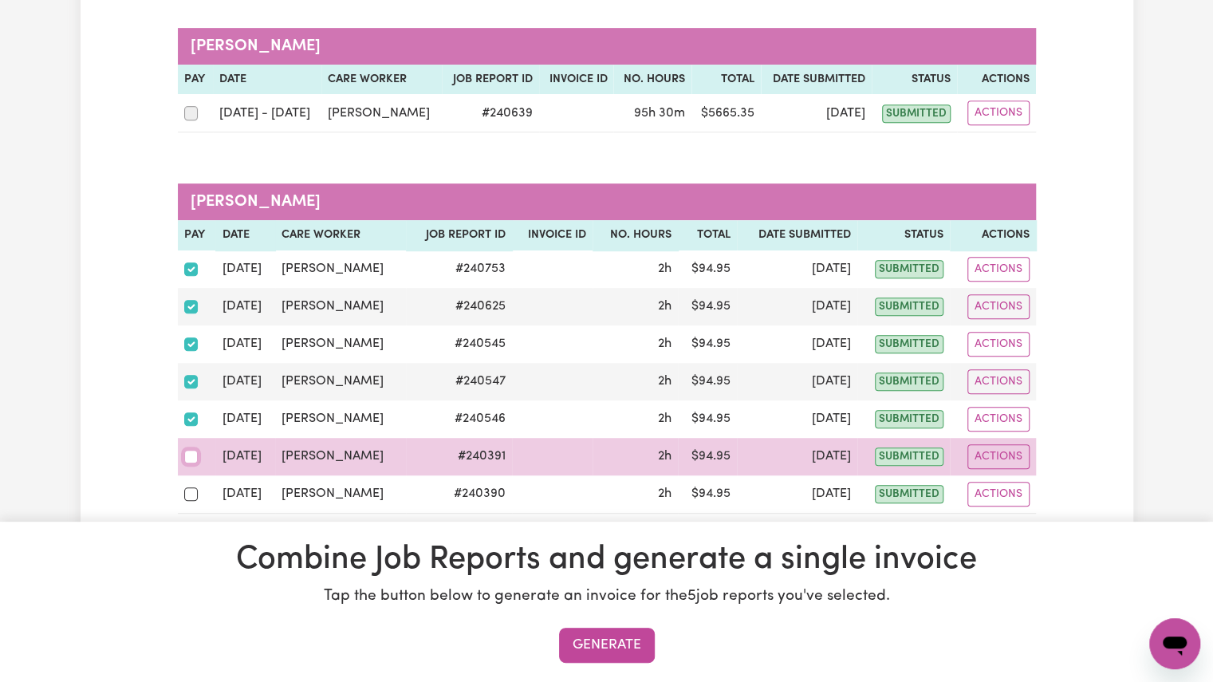
click at [189, 452] on input "checkbox" at bounding box center [191, 457] width 14 height 14
checkbox input "true"
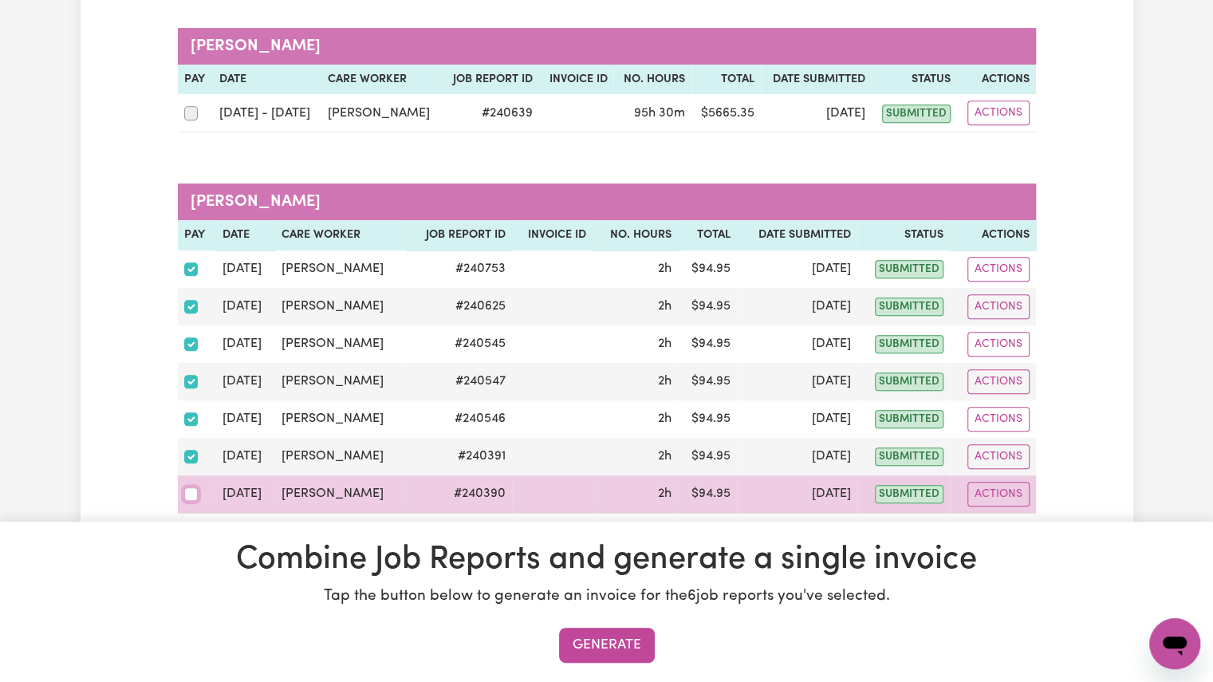
click at [191, 487] on input "checkbox" at bounding box center [191, 494] width 14 height 14
checkbox input "true"
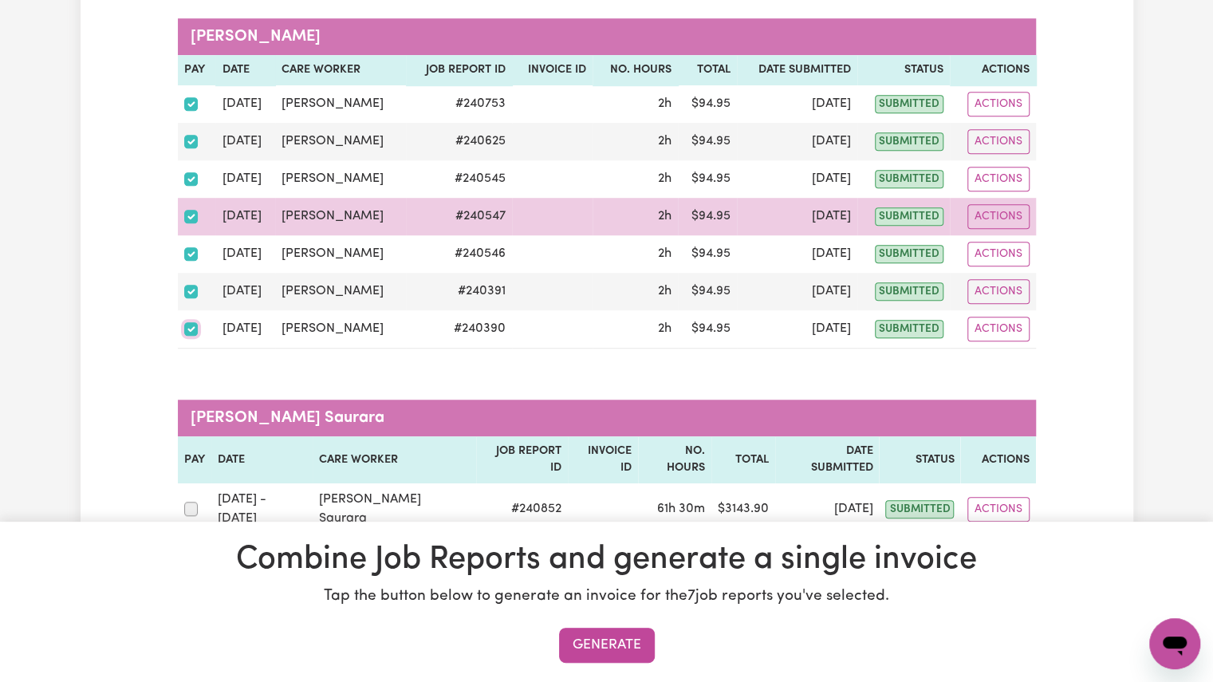
scroll to position [550, 0]
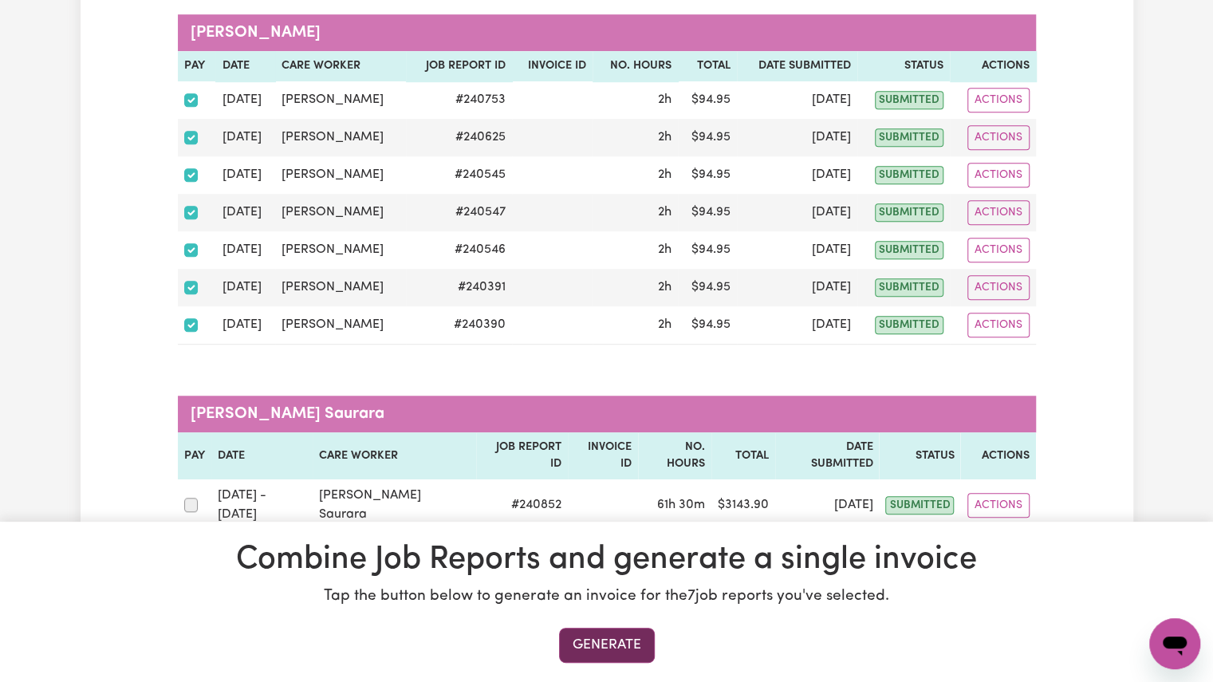
click at [578, 631] on button "Generate" at bounding box center [607, 644] width 96 height 35
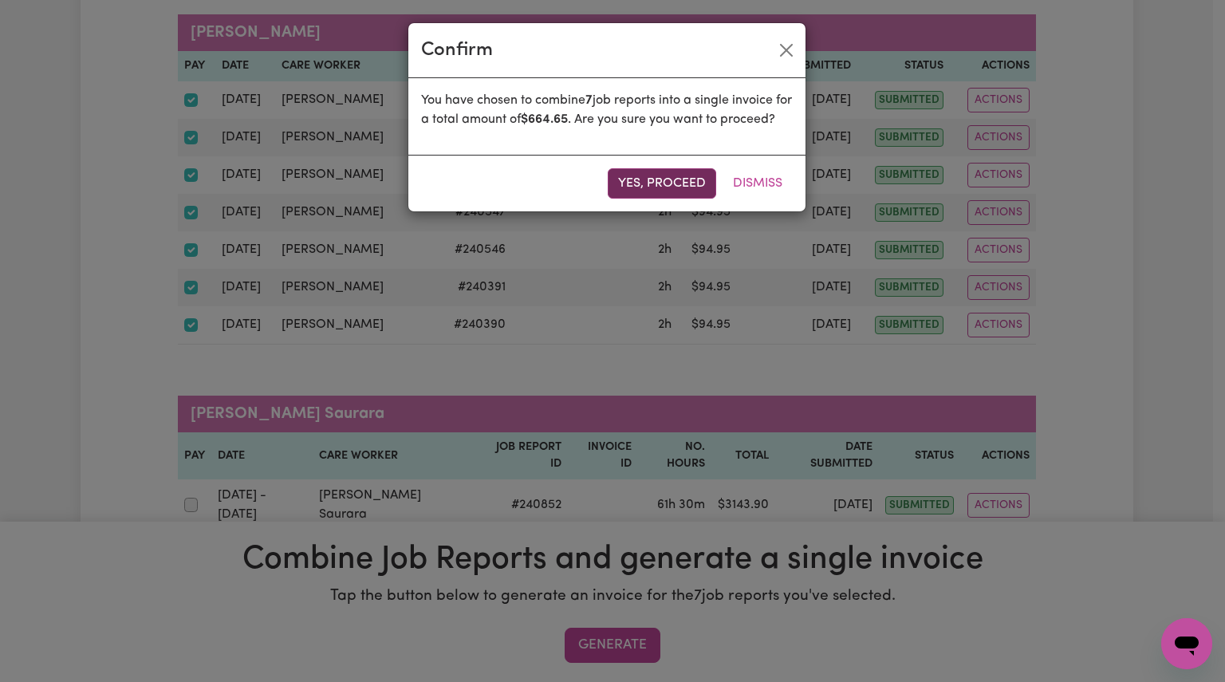
click at [647, 195] on button "Yes, proceed" at bounding box center [662, 183] width 108 height 30
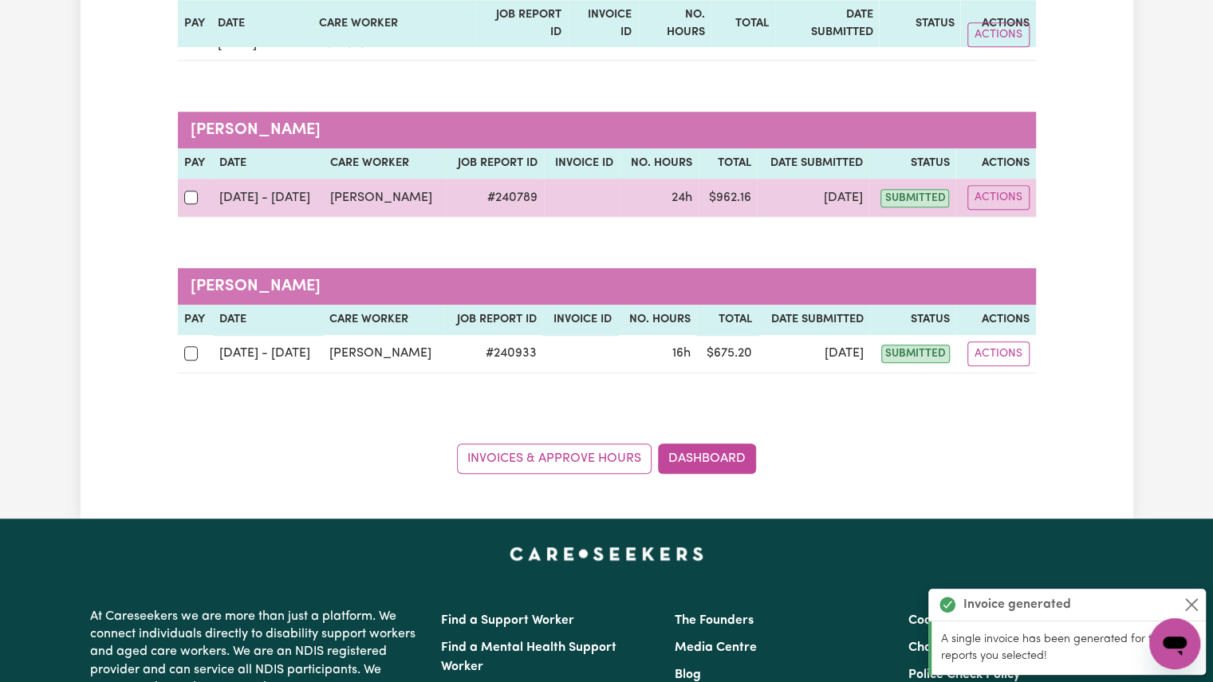
scroll to position [641, 0]
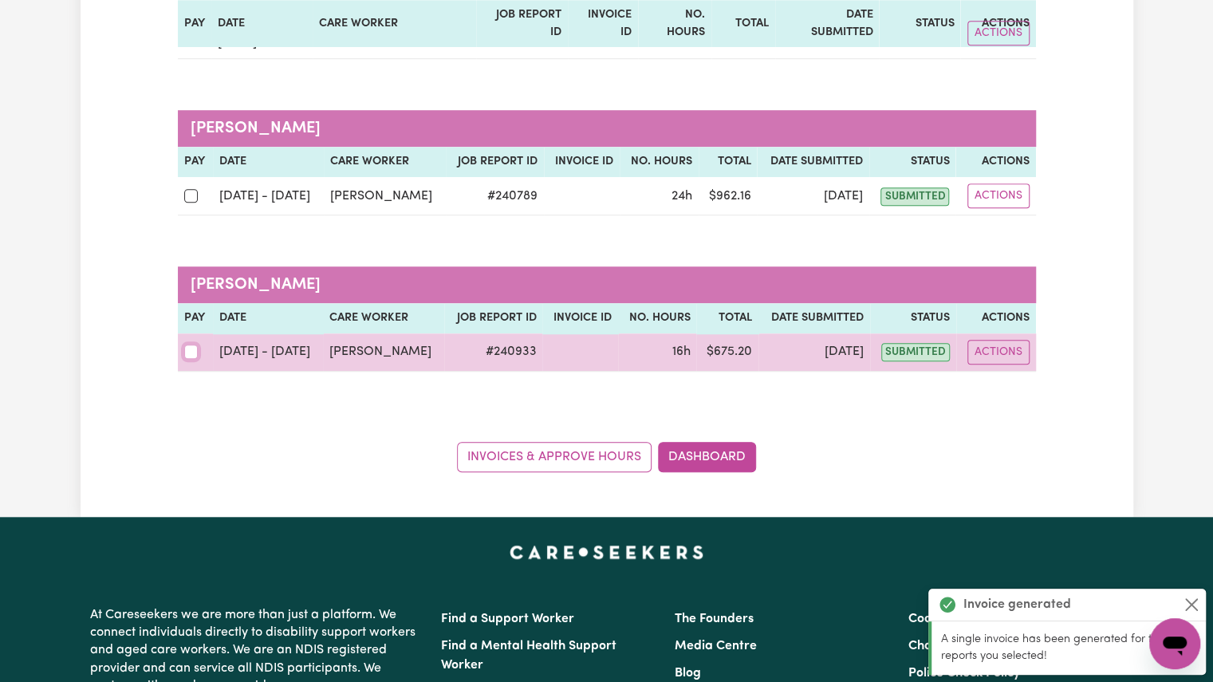
click at [190, 344] on input "checkbox" at bounding box center [191, 351] width 14 height 14
checkbox input "true"
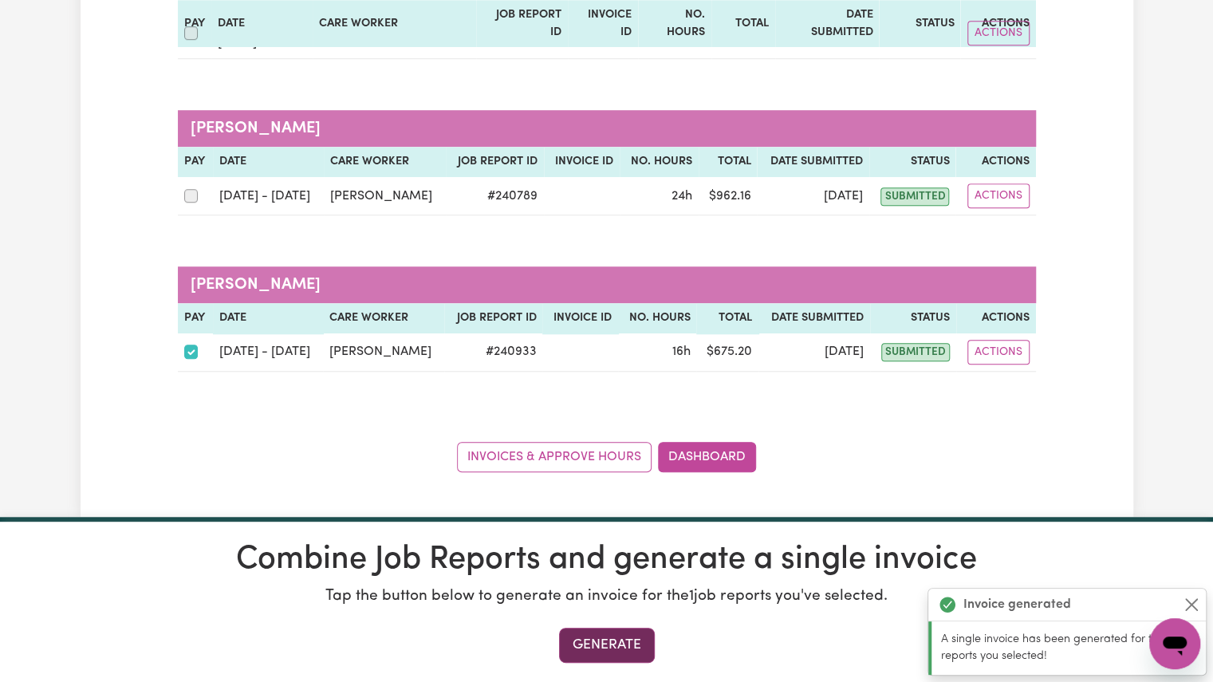
click at [630, 637] on button "Generate" at bounding box center [607, 644] width 96 height 35
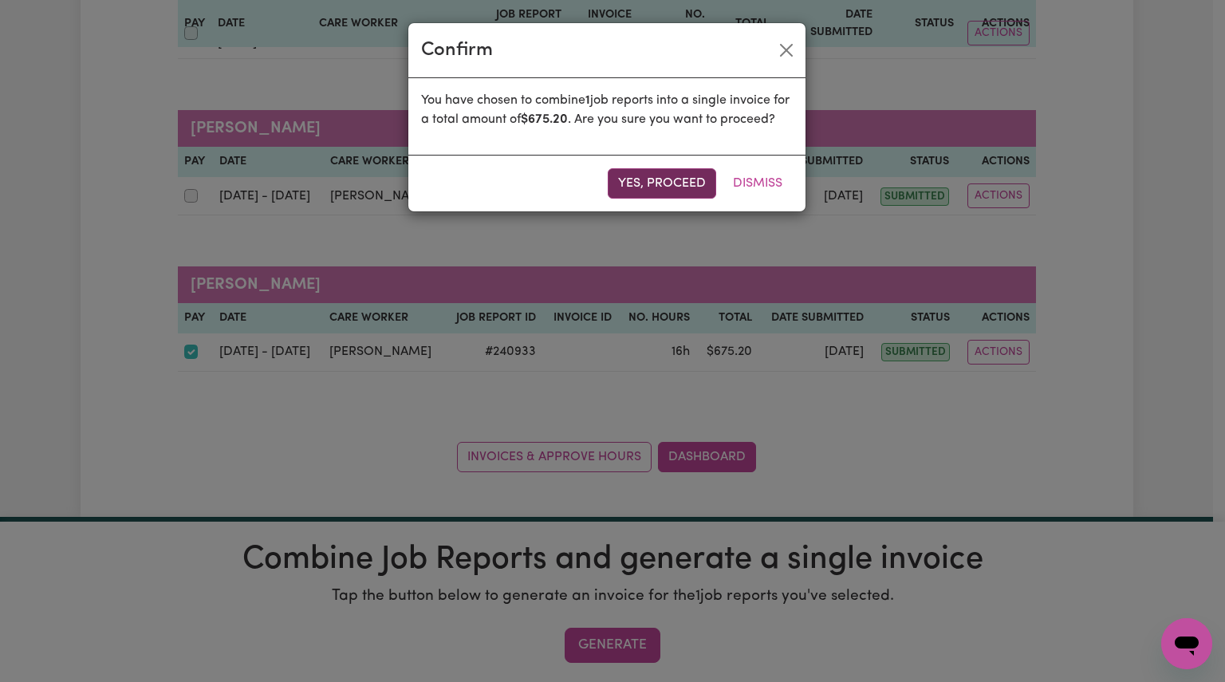
click at [654, 199] on button "Yes, proceed" at bounding box center [662, 183] width 108 height 30
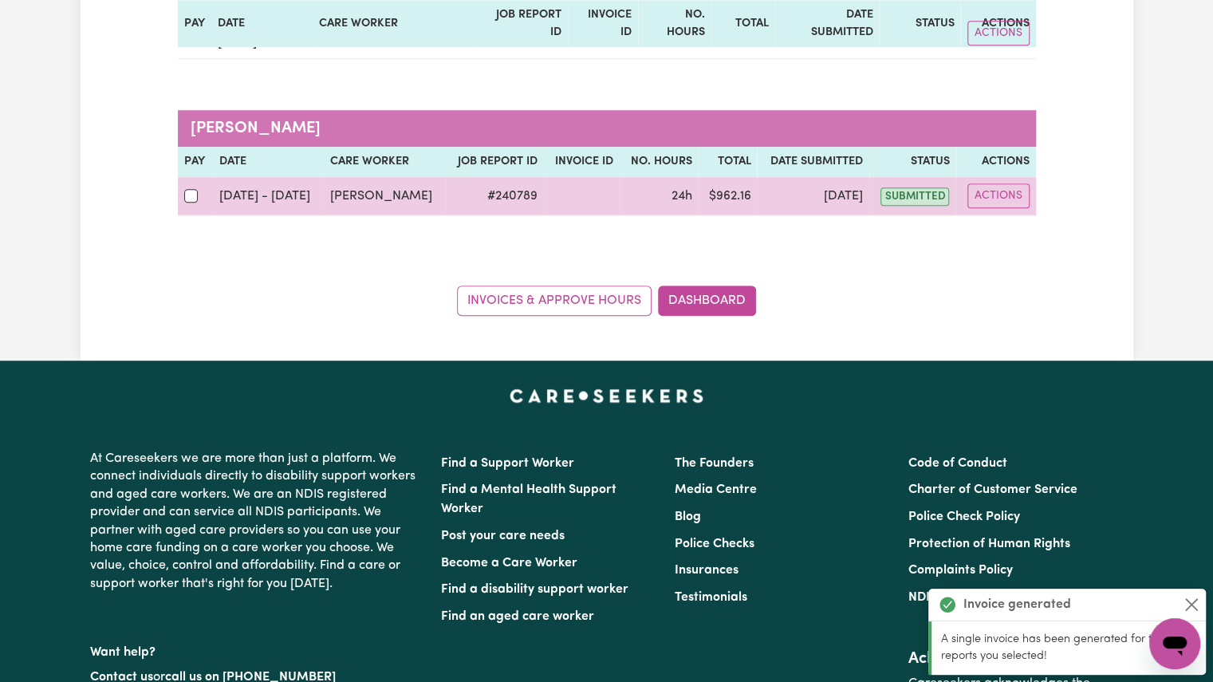
click at [195, 185] on div at bounding box center [195, 195] width 23 height 21
click at [195, 189] on input "checkbox" at bounding box center [191, 196] width 14 height 14
checkbox input "true"
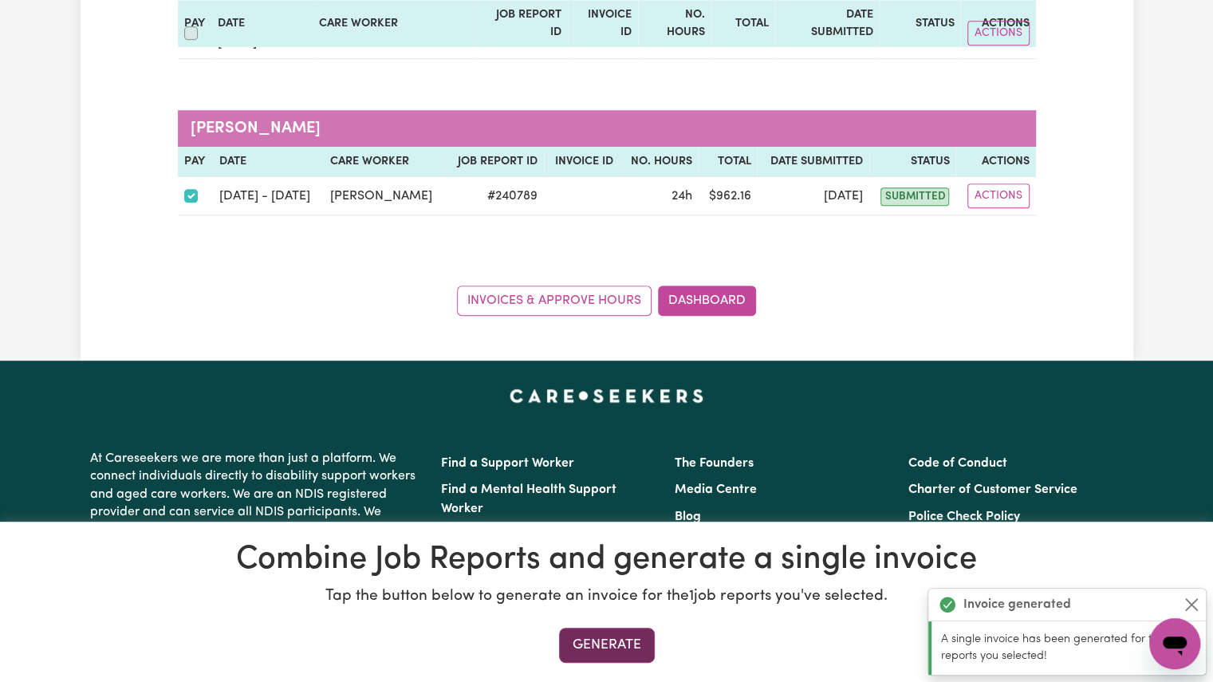
click at [603, 645] on button "Generate" at bounding box center [607, 644] width 96 height 35
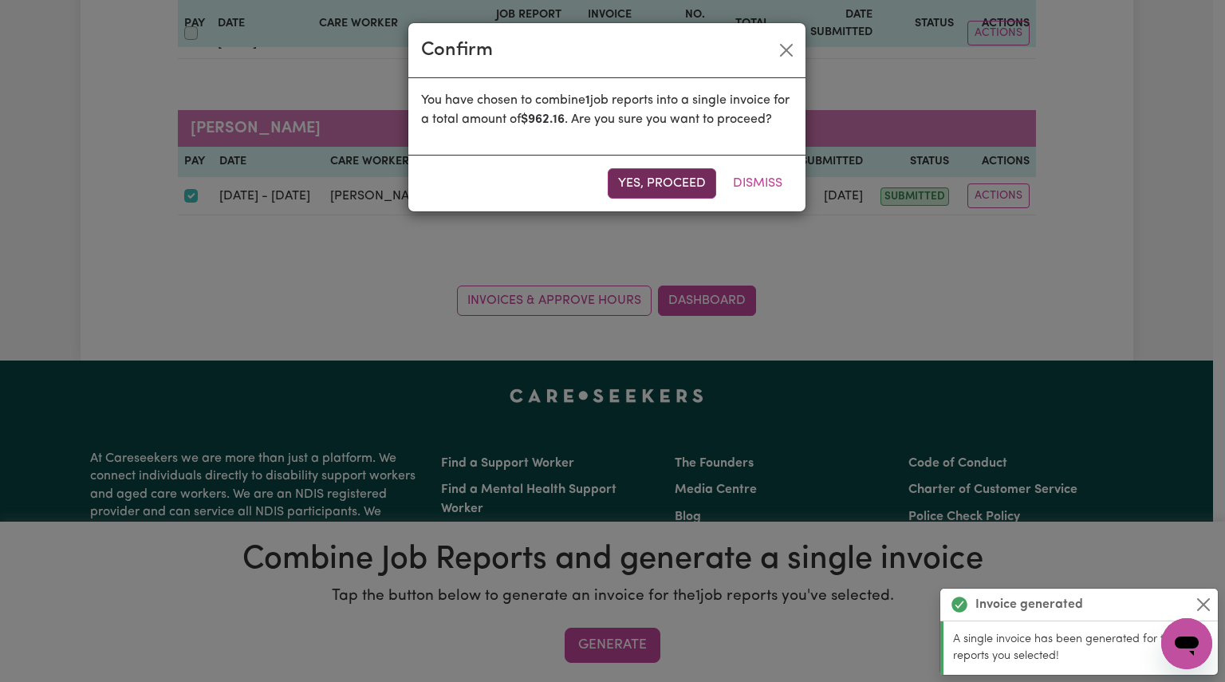
click at [643, 199] on button "Yes, proceed" at bounding box center [662, 183] width 108 height 30
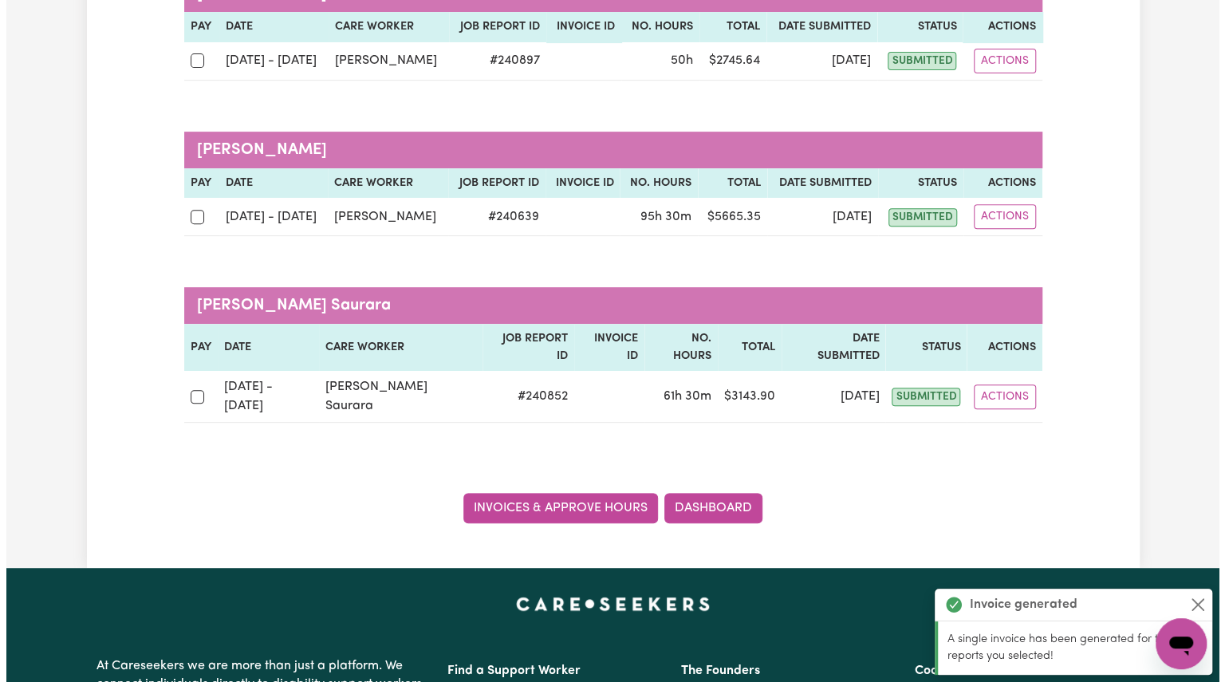
scroll to position [279, 0]
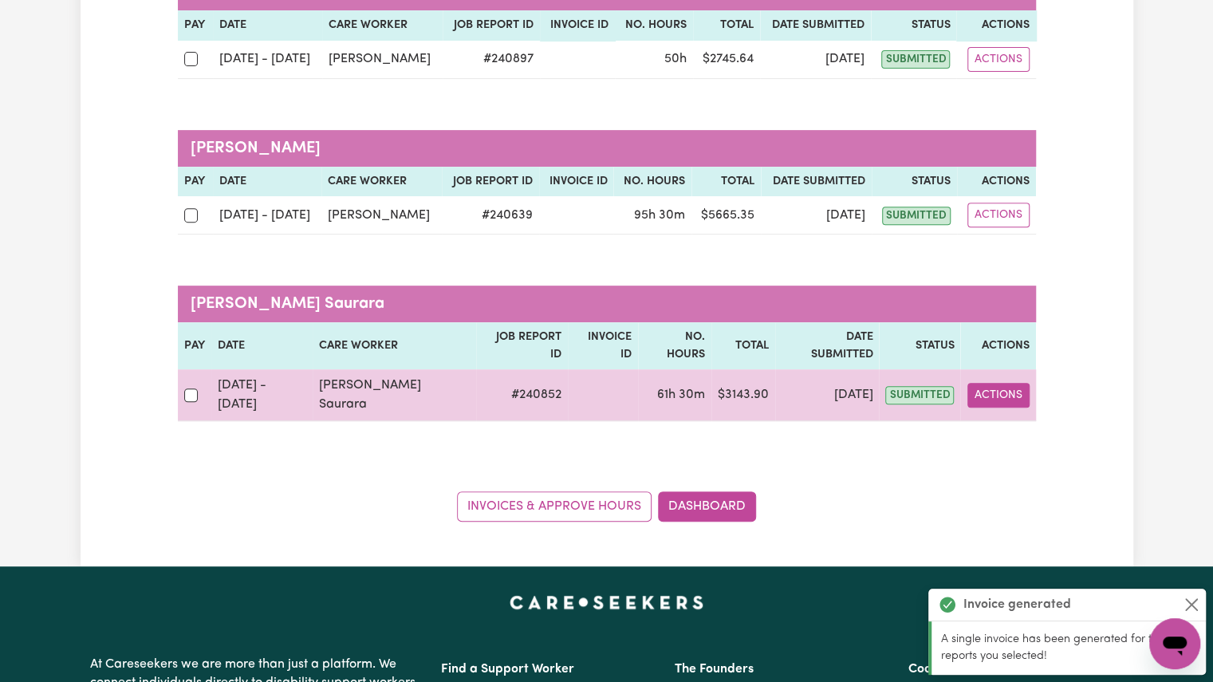
click at [999, 383] on button "Actions" at bounding box center [998, 395] width 62 height 25
click at [1022, 416] on link "View Job Report" at bounding box center [1041, 432] width 136 height 32
select select "pm"
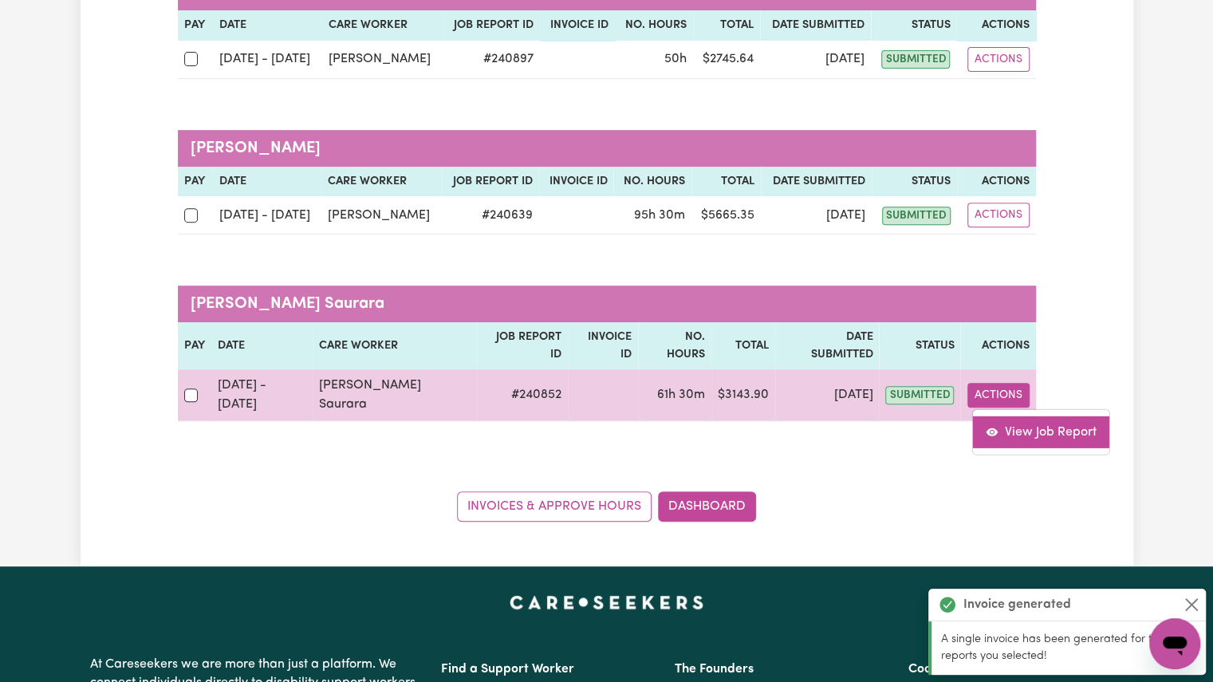
select select "pm"
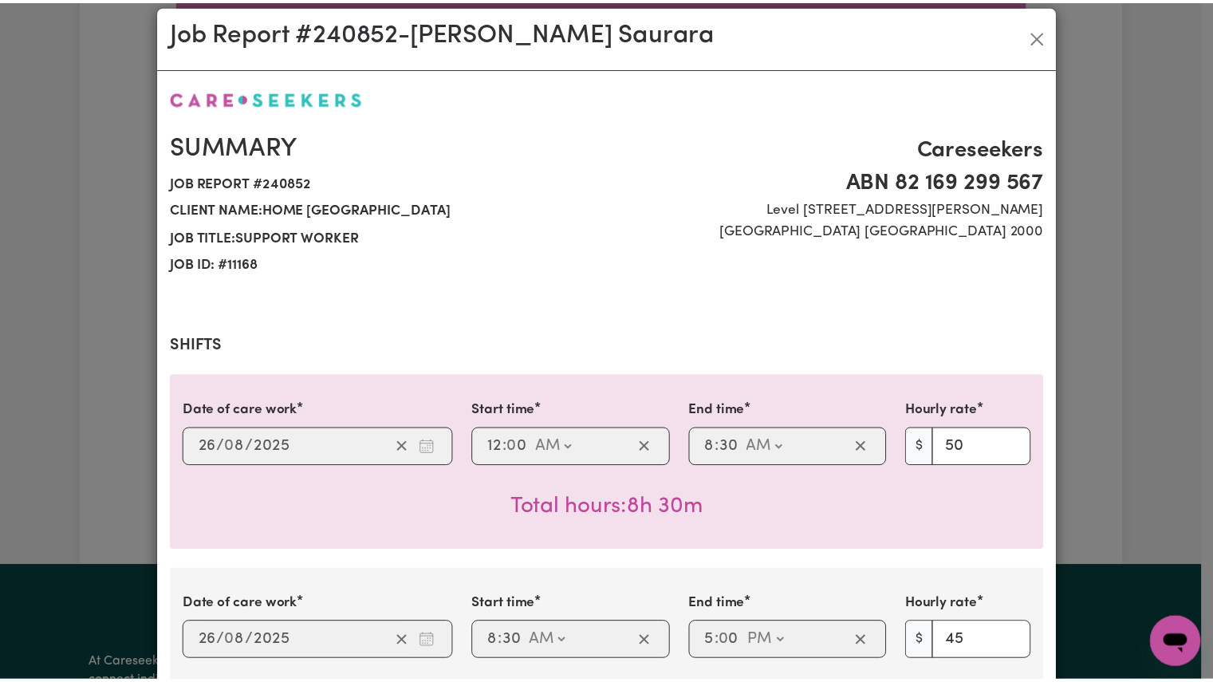
scroll to position [0, 0]
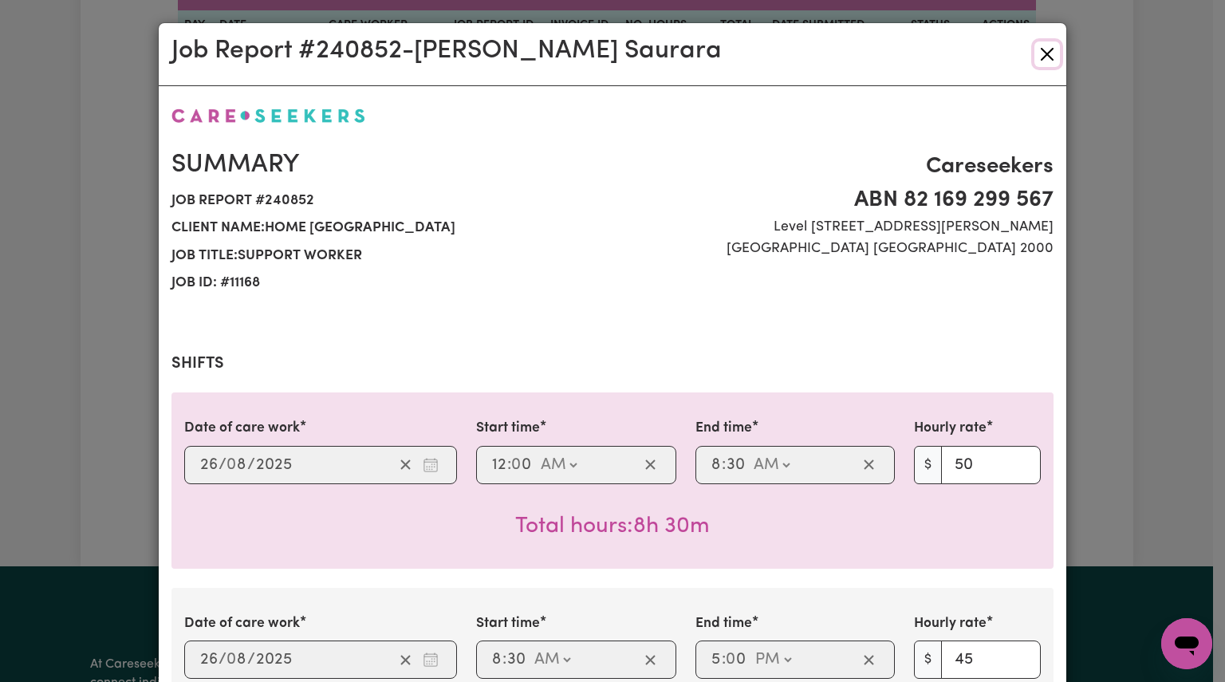
click at [1044, 51] on button "Close" at bounding box center [1047, 54] width 26 height 26
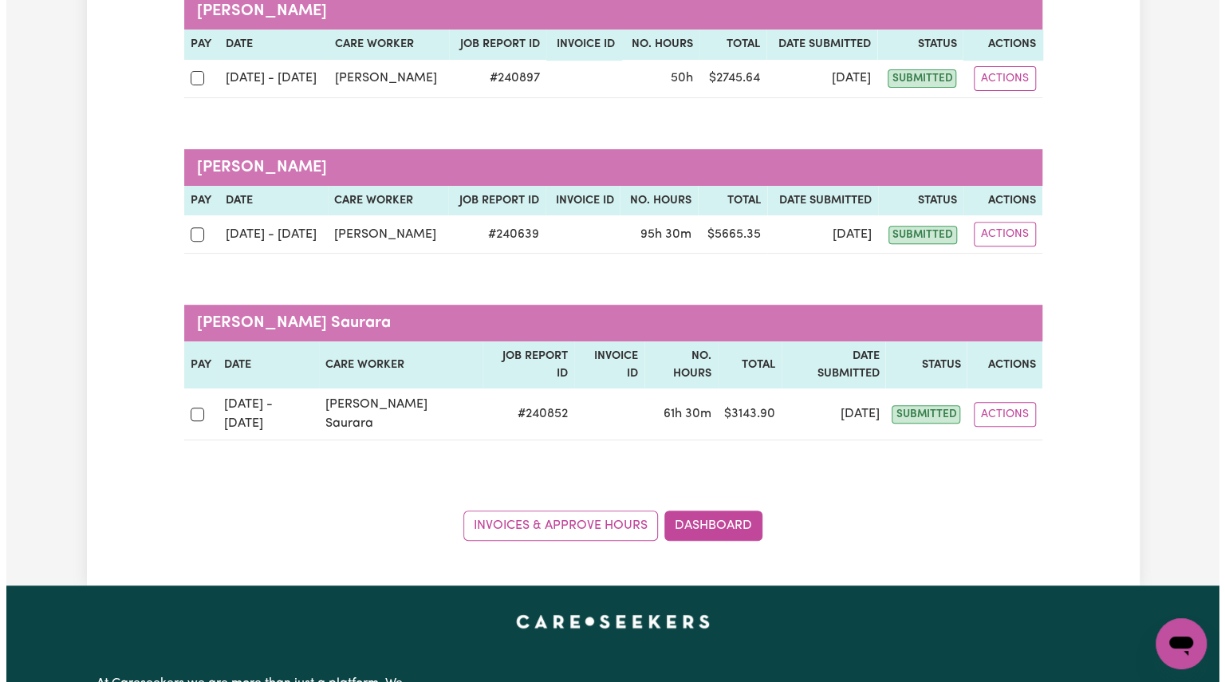
scroll to position [261, 0]
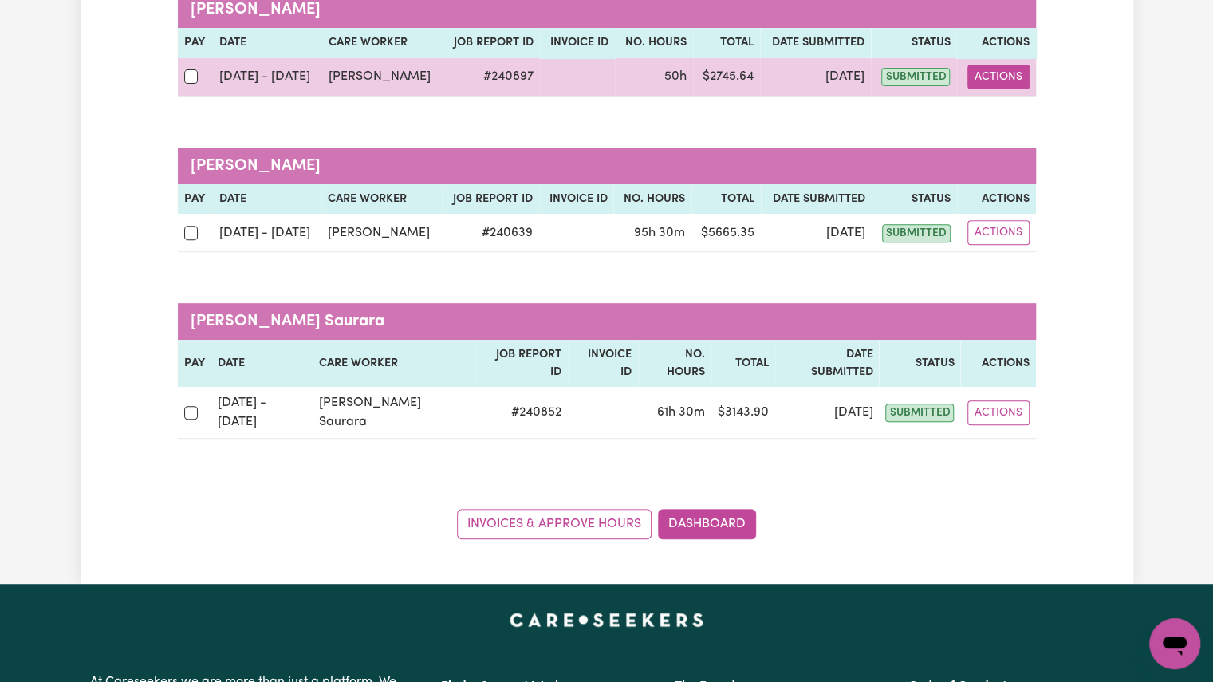
click at [1011, 78] on button "Actions" at bounding box center [998, 77] width 62 height 25
click at [1020, 126] on link "View Job Report" at bounding box center [1037, 113] width 136 height 32
select select "pm"
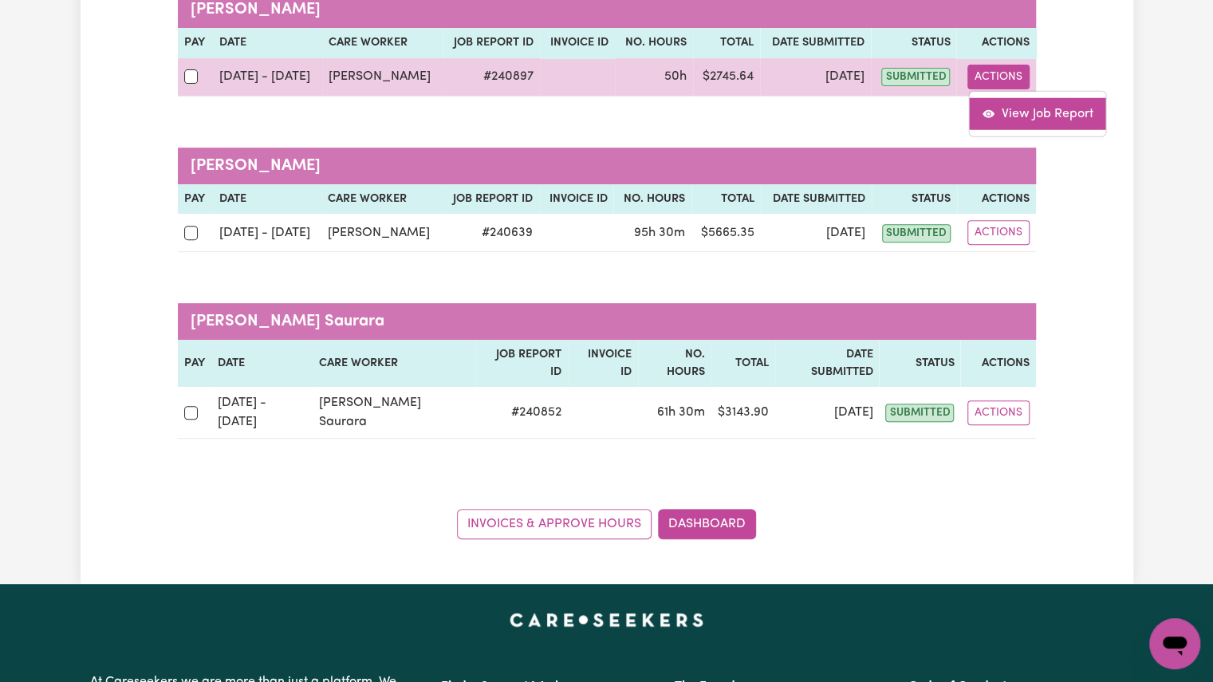
select select "pm"
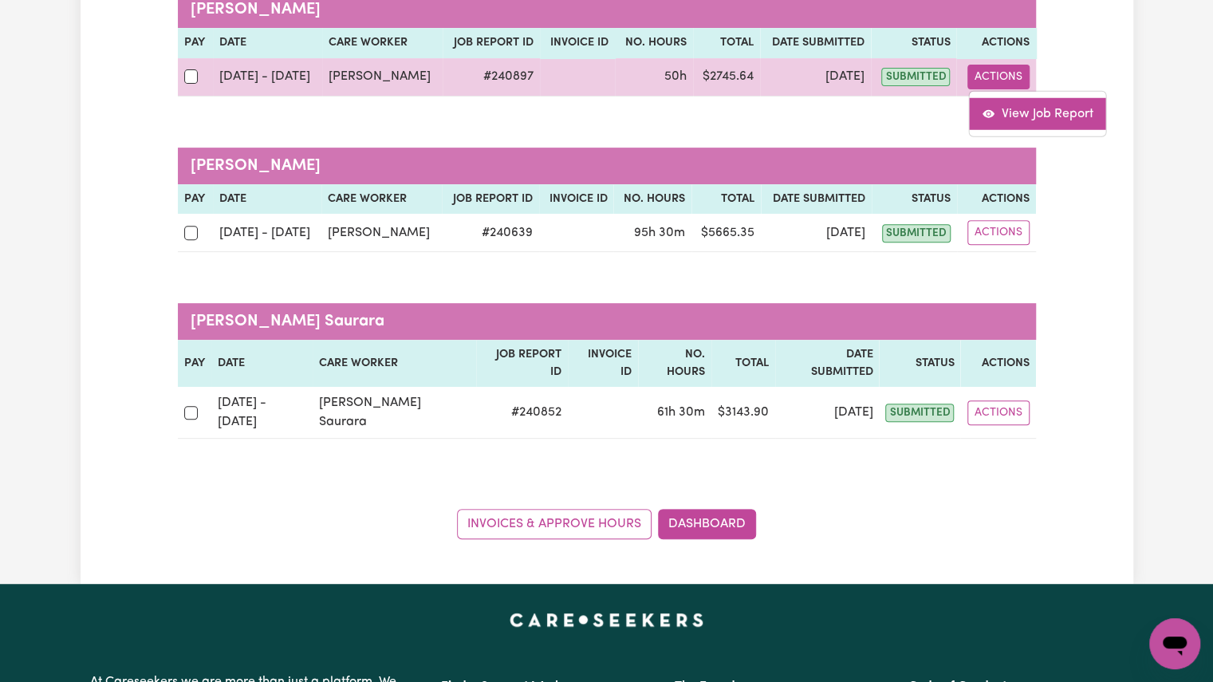
select select "pm"
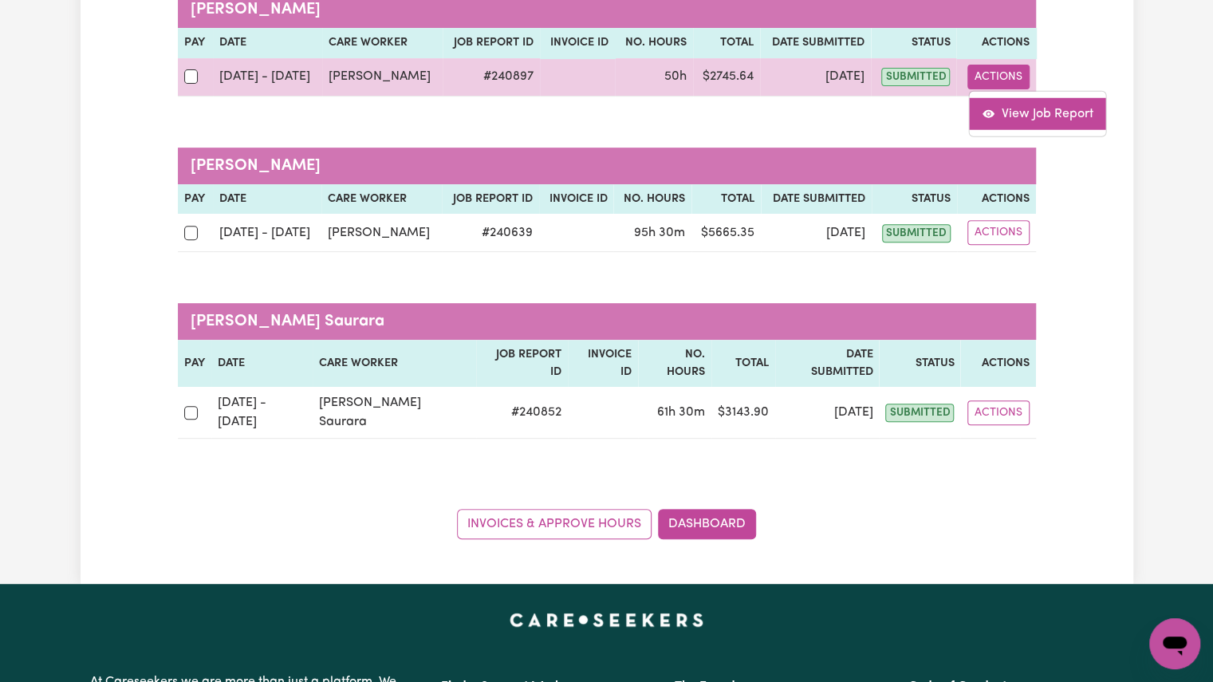
select select "pm"
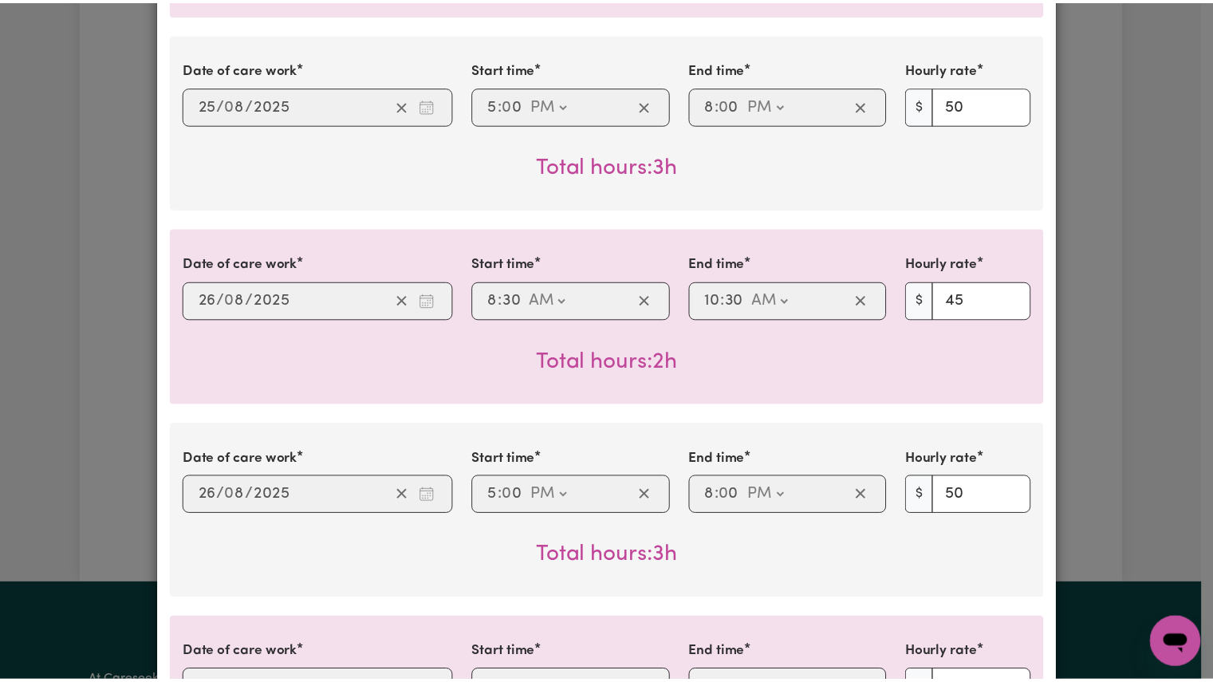
scroll to position [0, 0]
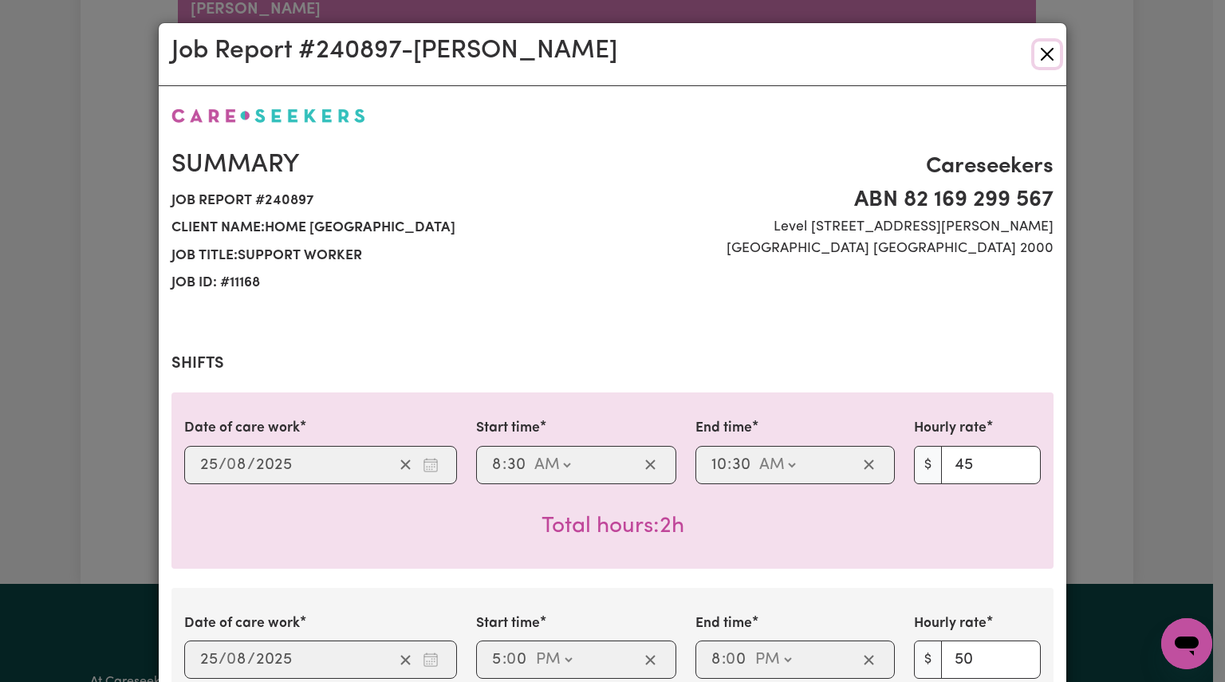
click at [1043, 57] on button "Close" at bounding box center [1047, 54] width 26 height 26
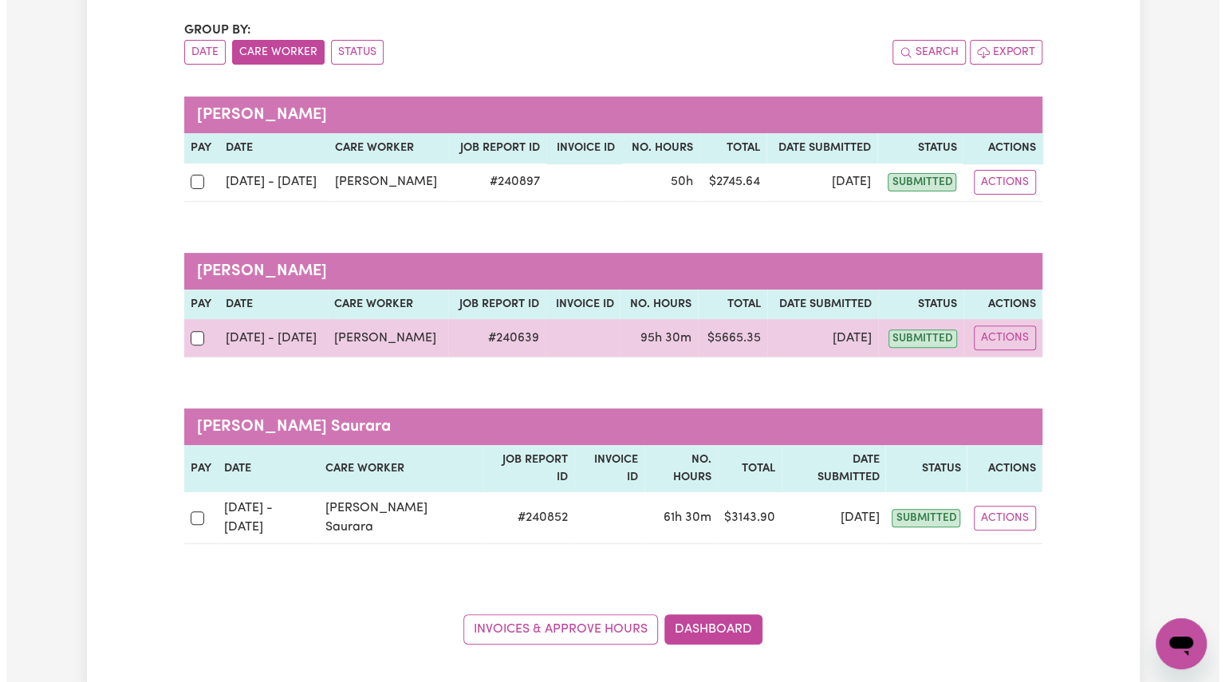
scroll to position [156, 0]
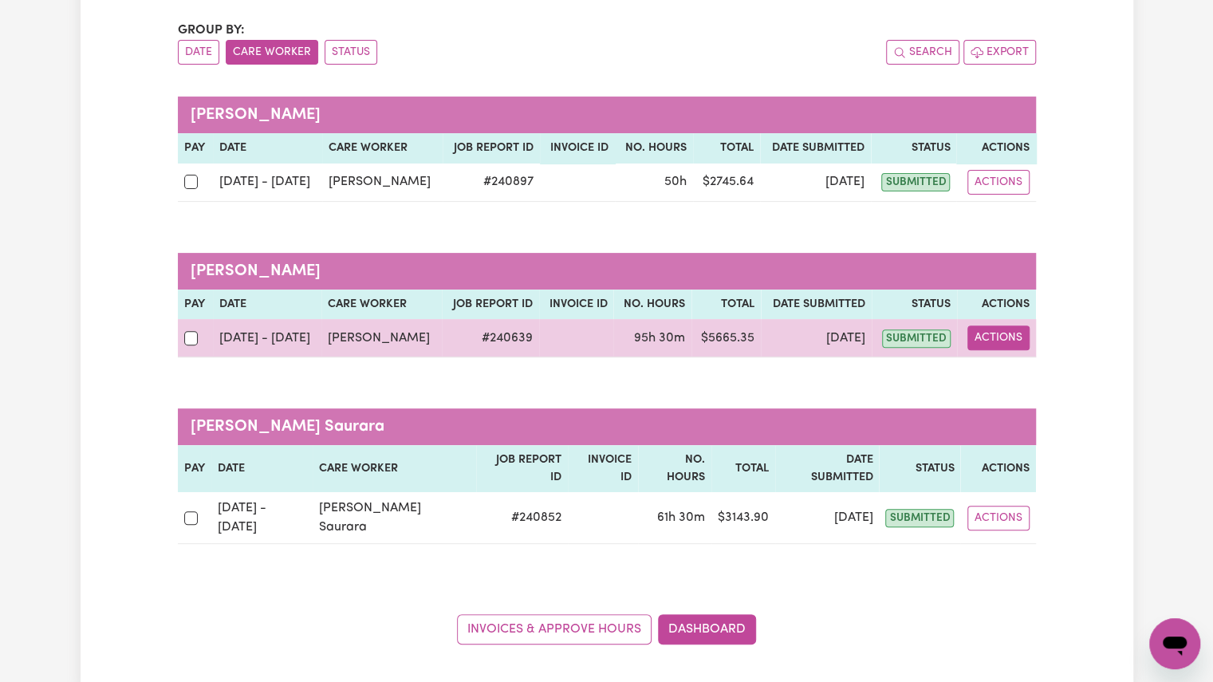
click at [982, 331] on button "Actions" at bounding box center [998, 337] width 62 height 25
click at [1022, 372] on link "View Job Report" at bounding box center [1038, 375] width 136 height 32
select select "pm"
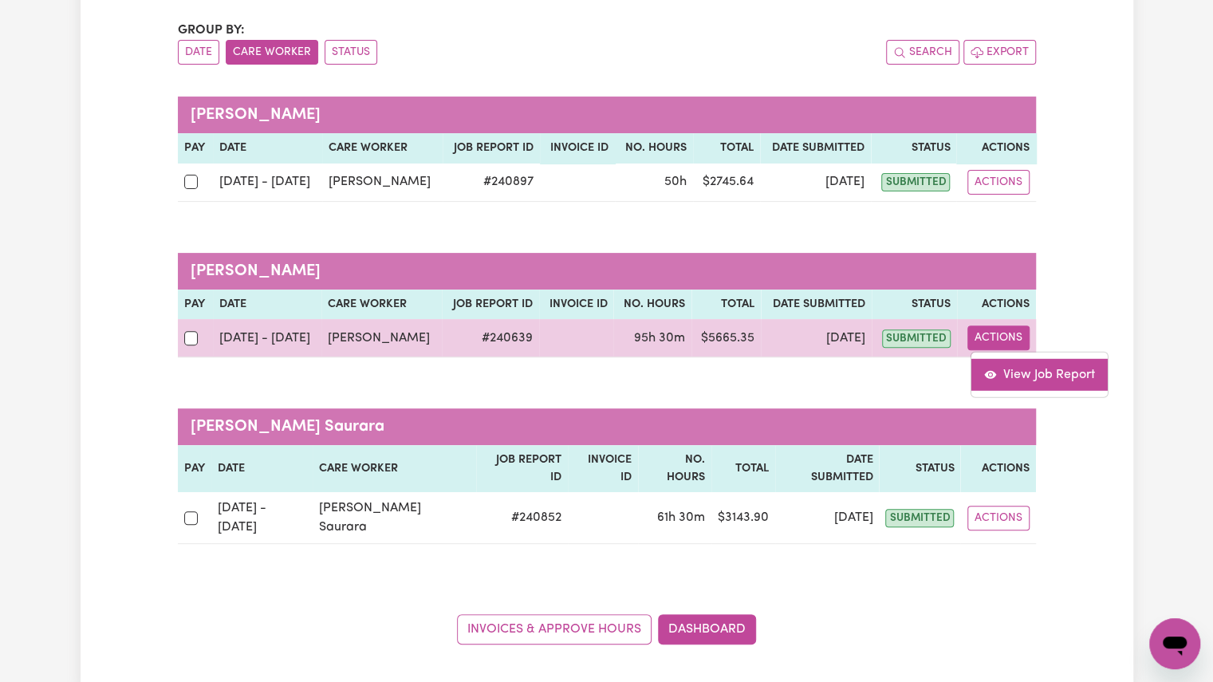
select select "pm"
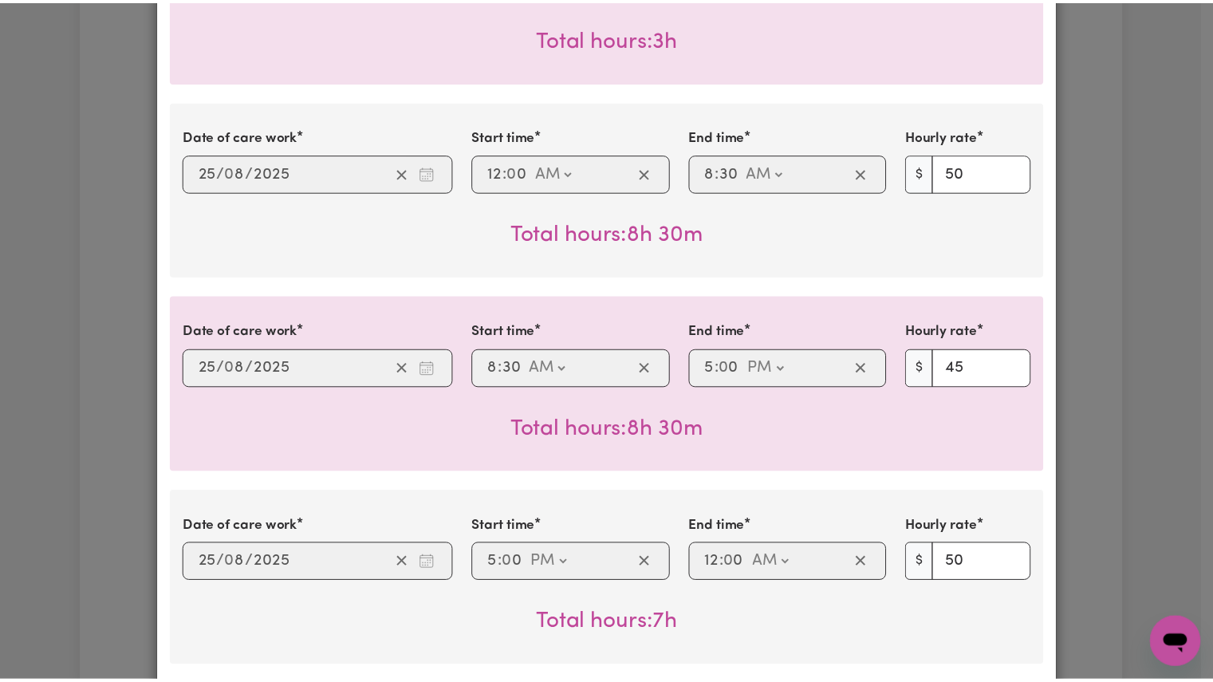
scroll to position [0, 0]
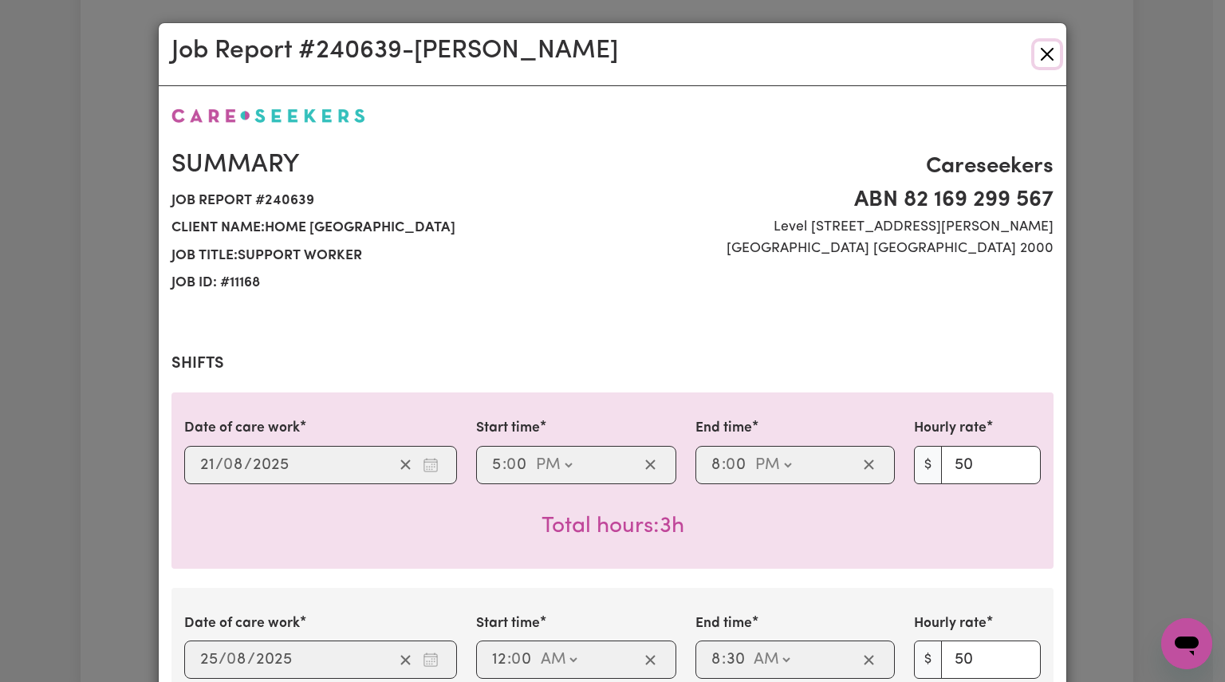
click at [1036, 50] on button "Close" at bounding box center [1047, 54] width 26 height 26
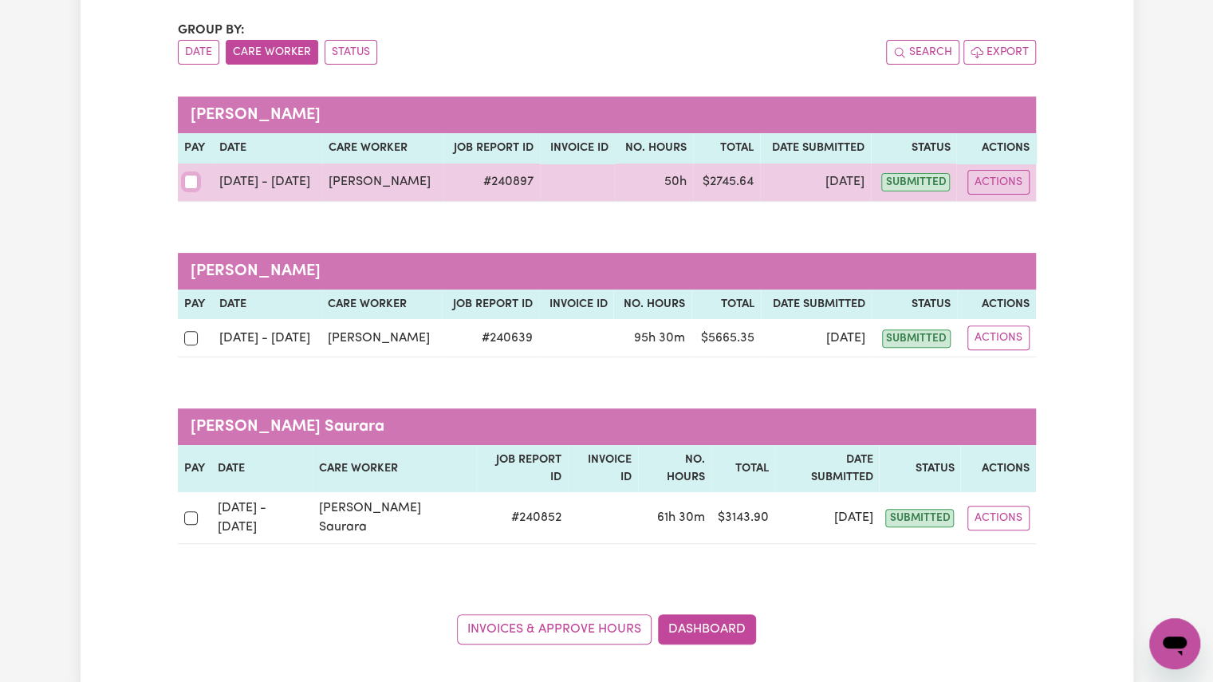
click at [185, 184] on input "checkbox" at bounding box center [191, 182] width 14 height 14
checkbox input "true"
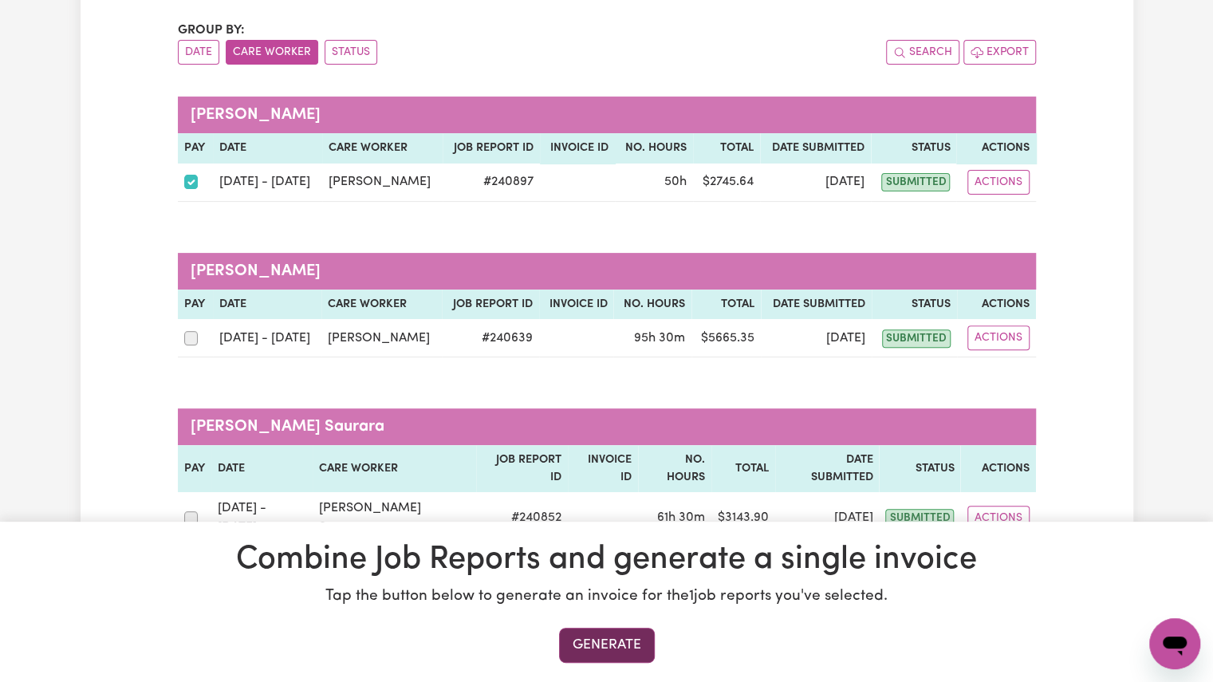
click at [584, 639] on button "Generate" at bounding box center [607, 644] width 96 height 35
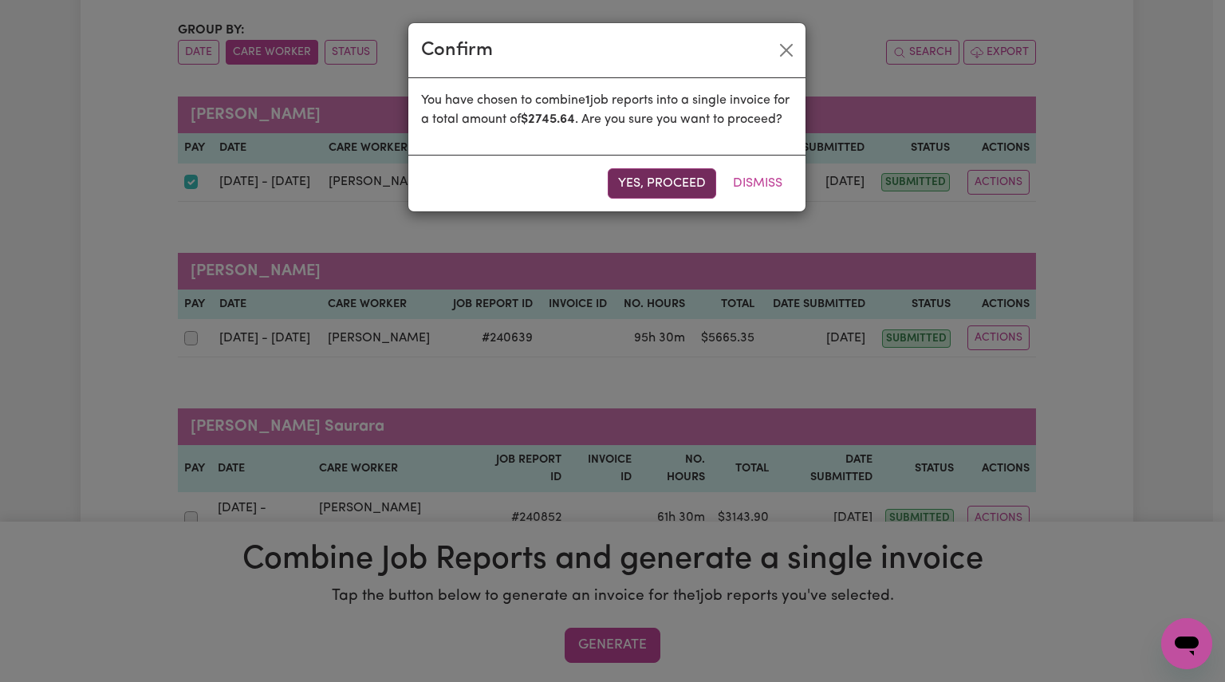
click at [672, 199] on button "Yes, proceed" at bounding box center [662, 183] width 108 height 30
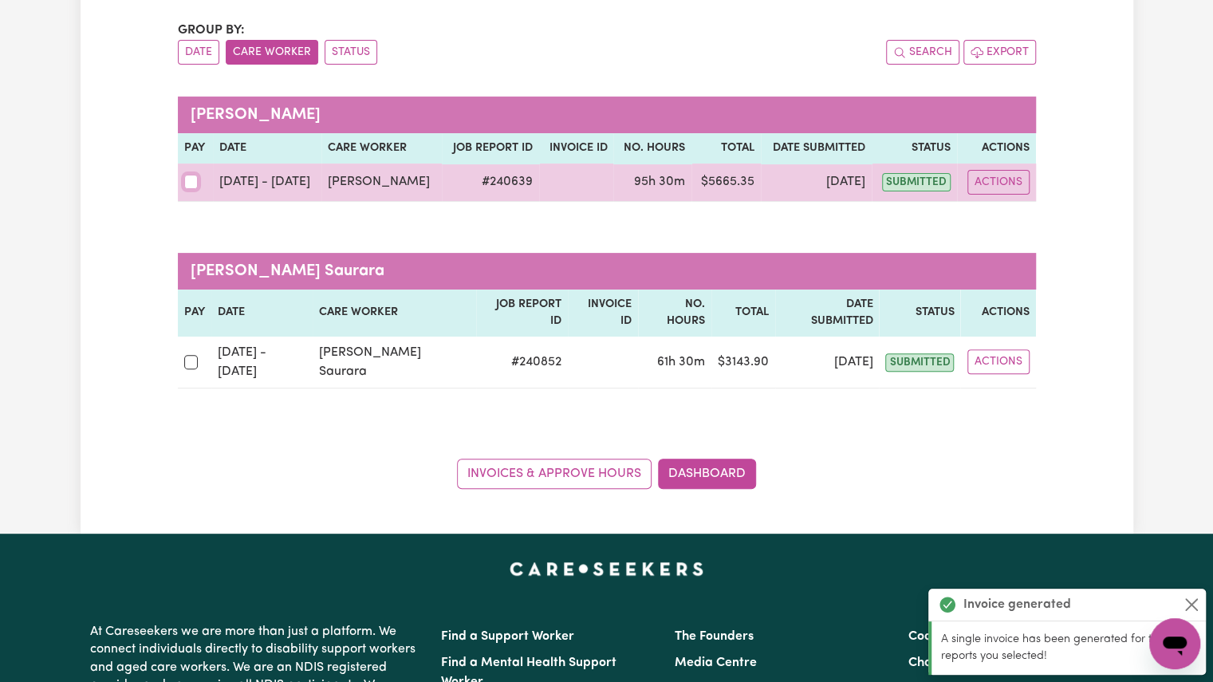
click at [191, 184] on input "checkbox" at bounding box center [191, 182] width 14 height 14
checkbox input "true"
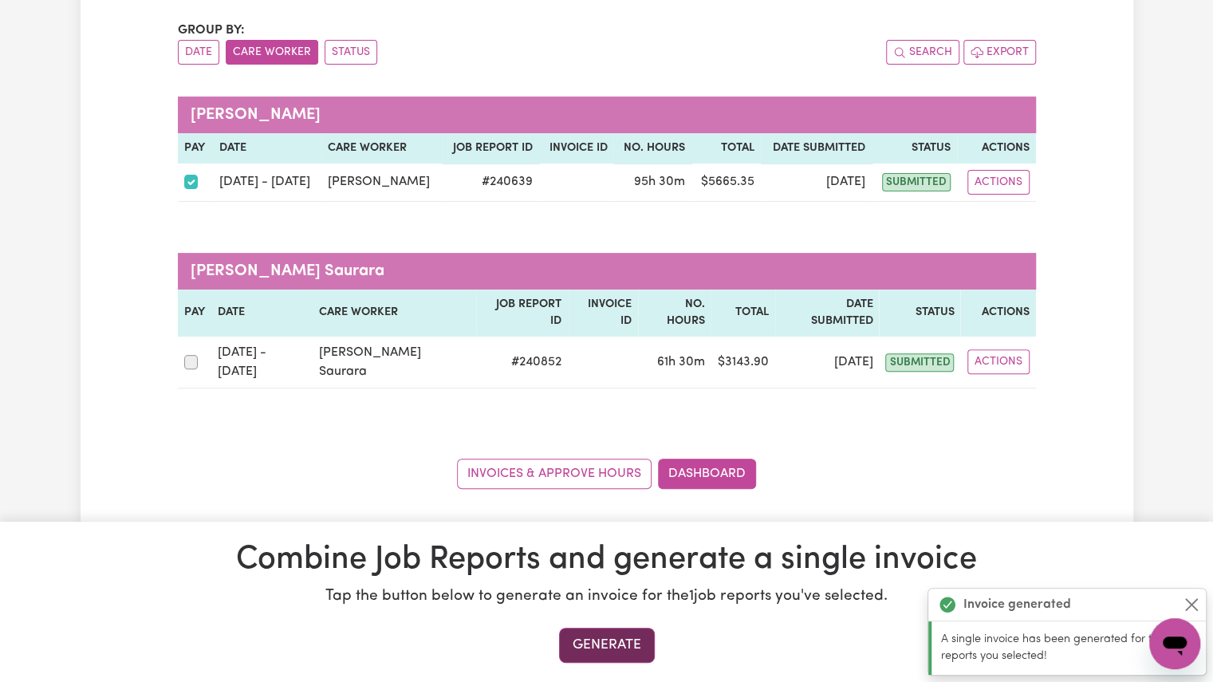
click at [583, 647] on button "Generate" at bounding box center [607, 644] width 96 height 35
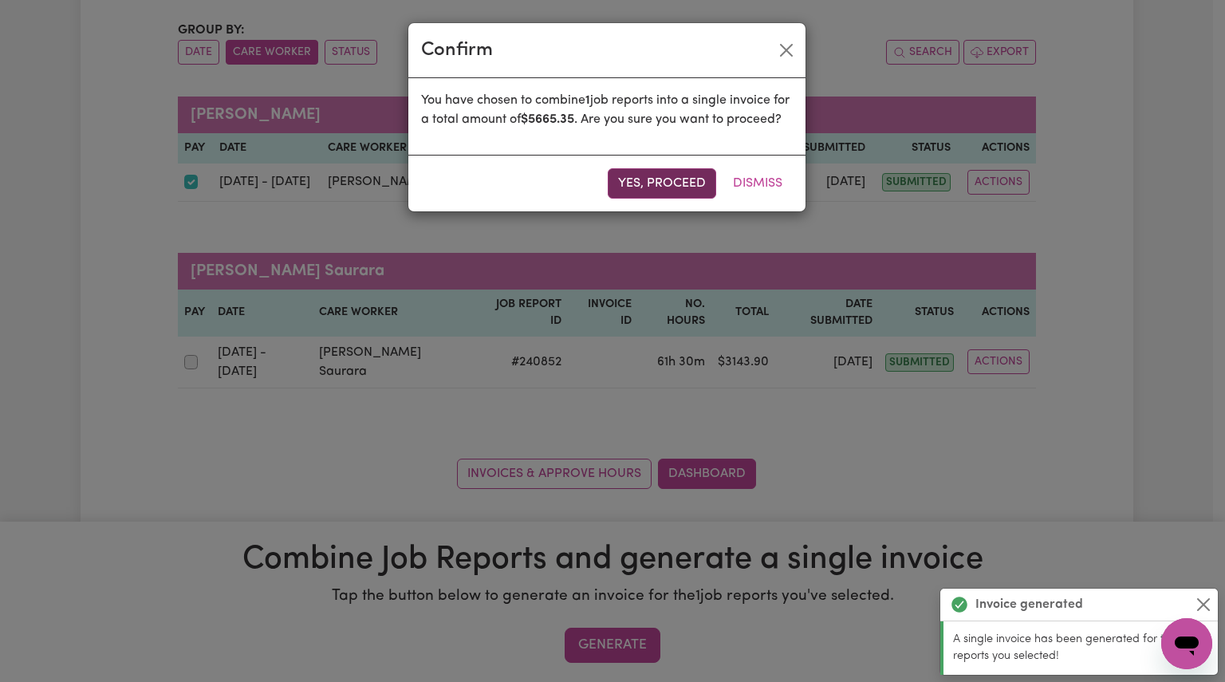
click at [670, 199] on button "Yes, proceed" at bounding box center [662, 183] width 108 height 30
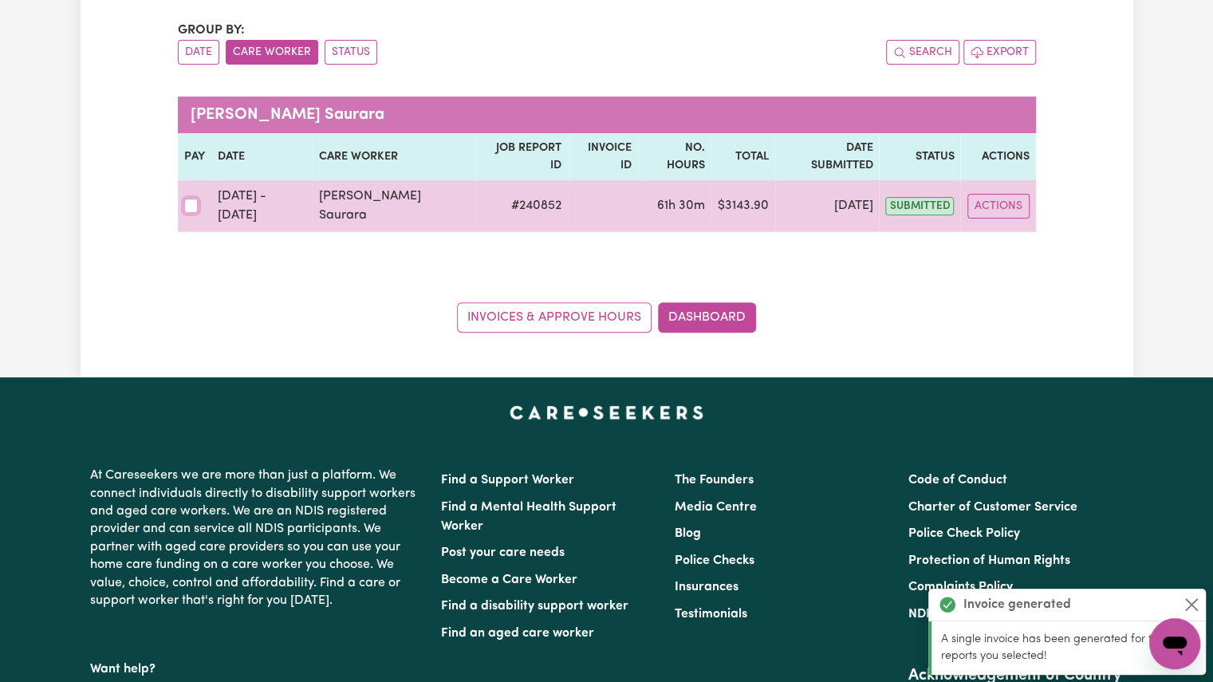
click at [193, 199] on input "checkbox" at bounding box center [191, 206] width 14 height 14
checkbox input "true"
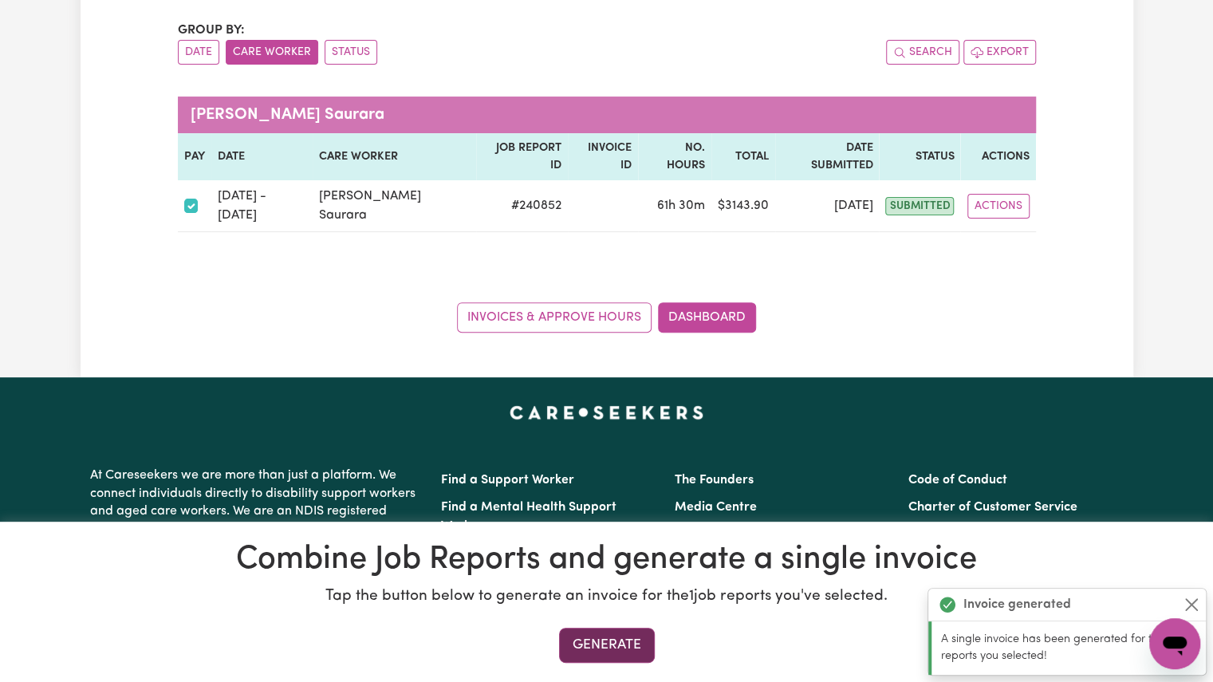
click at [603, 643] on button "Generate" at bounding box center [607, 644] width 96 height 35
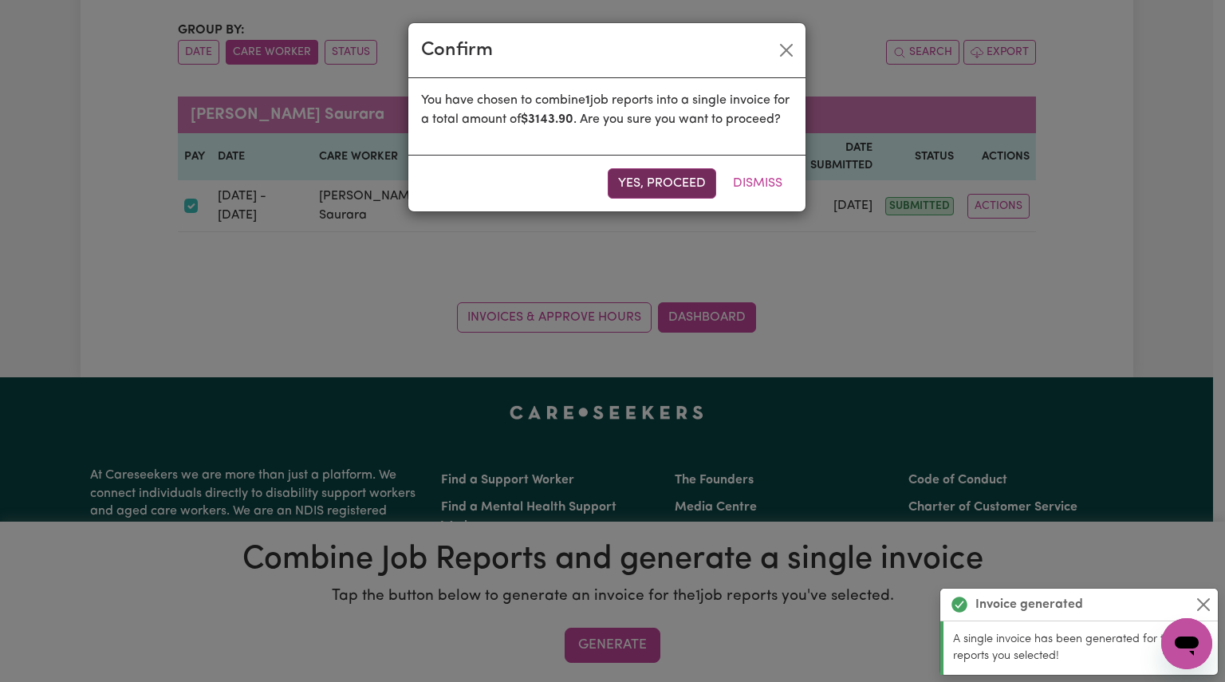
click at [681, 199] on button "Yes, proceed" at bounding box center [662, 183] width 108 height 30
